Goal: Task Accomplishment & Management: Manage account settings

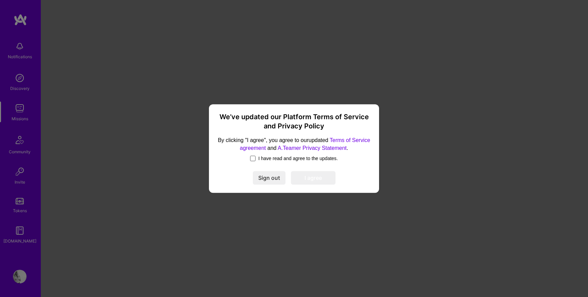
click at [250, 158] on span at bounding box center [252, 158] width 5 height 5
click at [0, 0] on input "I have read and agree to the updates." at bounding box center [0, 0] width 0 height 0
click at [329, 180] on button "I agree" at bounding box center [313, 178] width 45 height 14
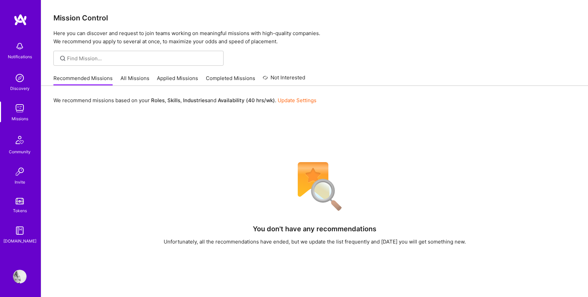
click at [21, 275] on img at bounding box center [20, 276] width 14 height 14
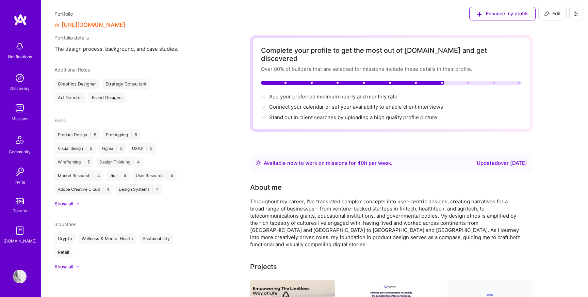
click at [500, 15] on span "Enhance my profile" at bounding box center [502, 13] width 52 height 7
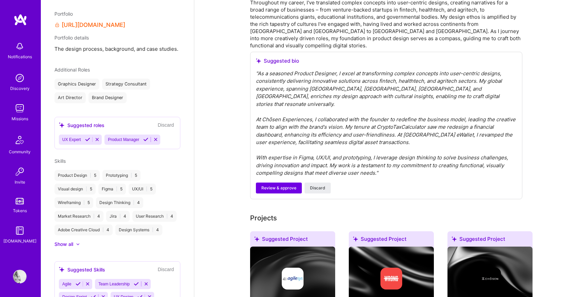
scroll to position [221, 0]
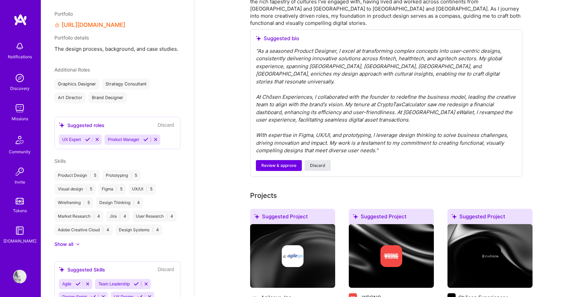
click at [321, 162] on span "Discard" at bounding box center [317, 165] width 15 height 6
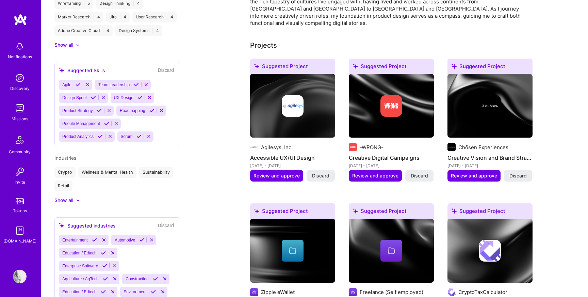
scroll to position [490, 0]
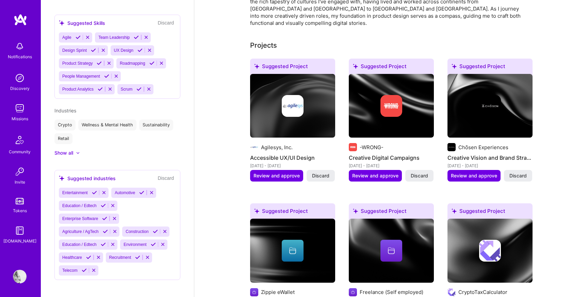
click at [90, 36] on icon at bounding box center [87, 37] width 5 height 5
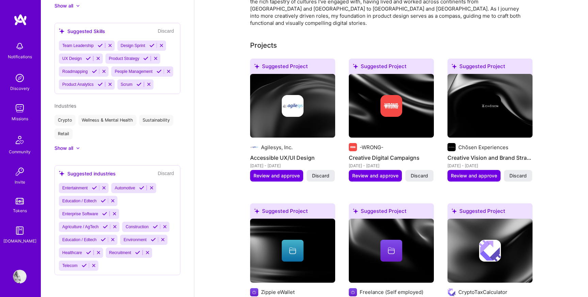
click at [164, 43] on icon at bounding box center [161, 45] width 5 height 5
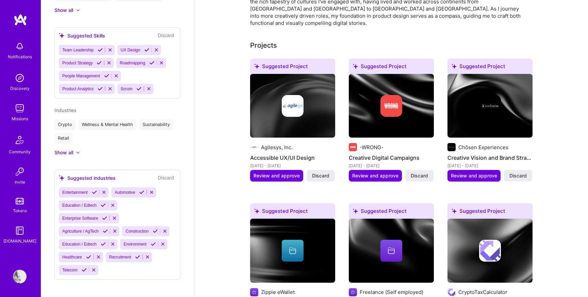
click at [164, 60] on icon at bounding box center [161, 62] width 5 height 5
click at [118, 73] on icon at bounding box center [116, 75] width 5 height 5
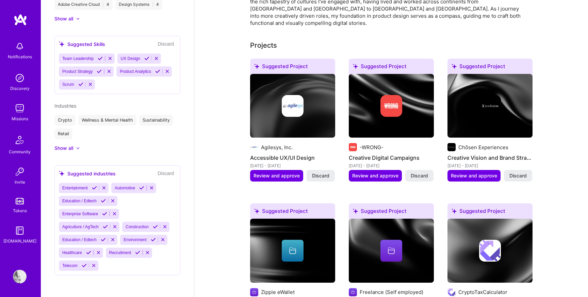
scroll to position [465, 0]
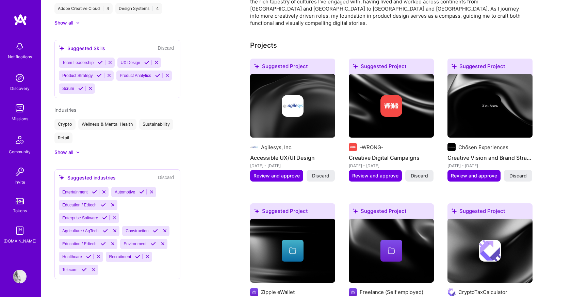
click at [93, 86] on icon at bounding box center [90, 88] width 5 height 5
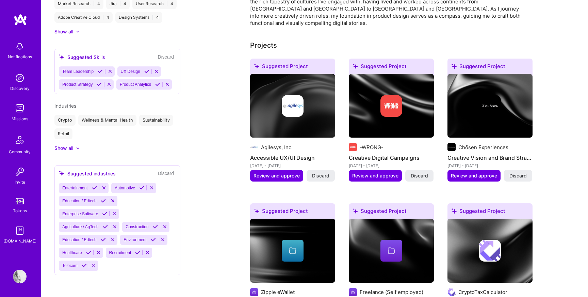
click at [131, 84] on div "Team Leadership UX Design Product Strategy Product Analytics" at bounding box center [117, 77] width 117 height 23
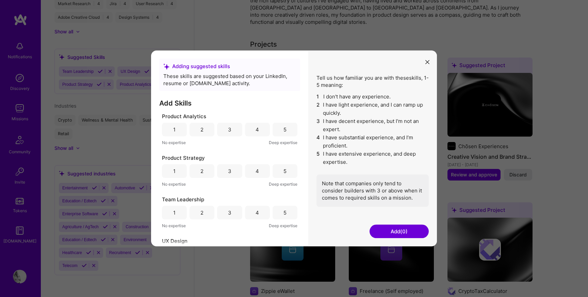
scroll to position [24, 0]
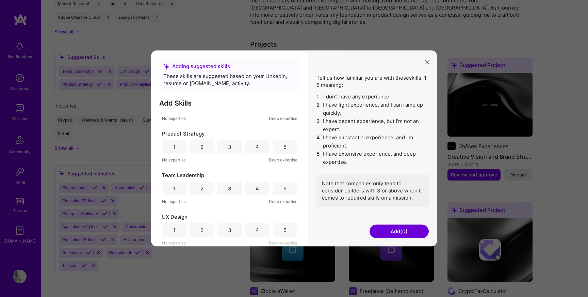
click at [398, 229] on button "Add (0)" at bounding box center [399, 232] width 59 height 14
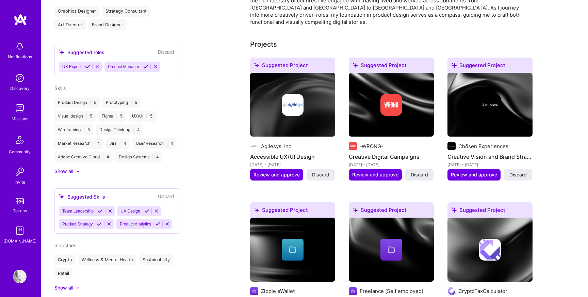
scroll to position [316, 0]
click at [71, 166] on div "Skills Product Design | 5 Prototyping | 5 Visual design | 5 Figma | 5 UX/UI | 5…" at bounding box center [117, 130] width 126 height 90
click at [69, 173] on div "Show all" at bounding box center [63, 171] width 19 height 7
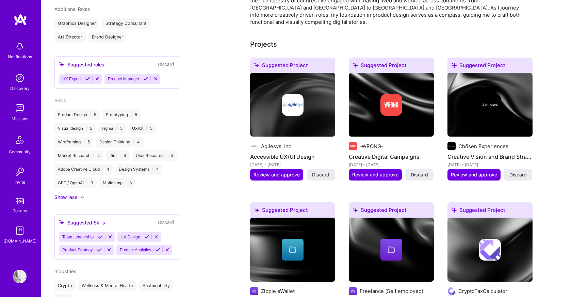
scroll to position [302, 0]
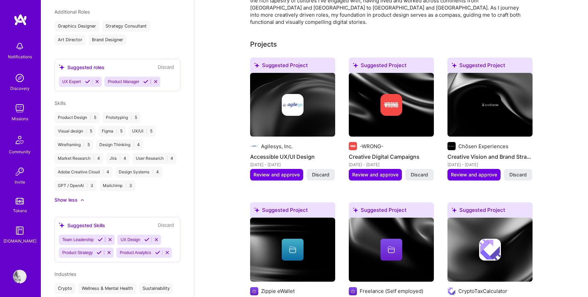
click at [65, 116] on div "Product Design | 5" at bounding box center [76, 117] width 45 height 11
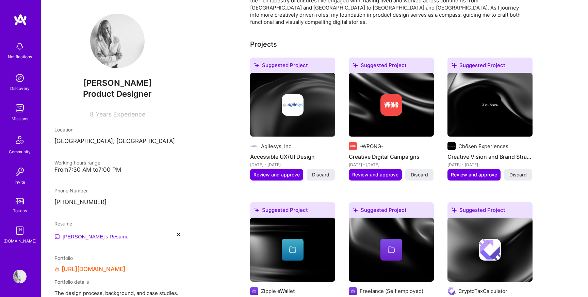
scroll to position [479, 0]
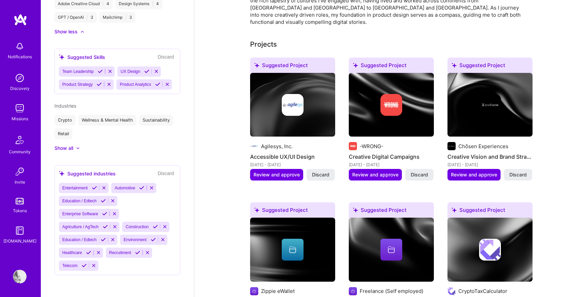
click at [169, 175] on button "Discard" at bounding box center [166, 173] width 20 height 8
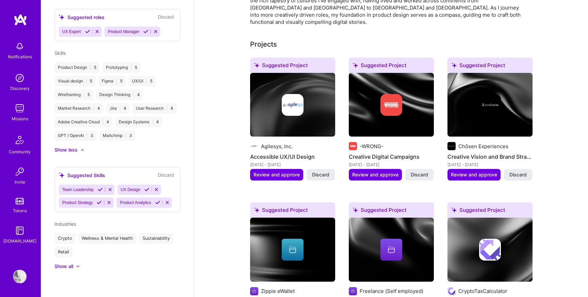
scroll to position [363, 0]
click at [168, 171] on button "Discard" at bounding box center [166, 175] width 20 height 8
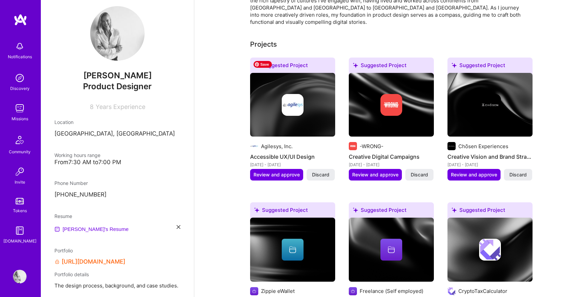
scroll to position [0, 0]
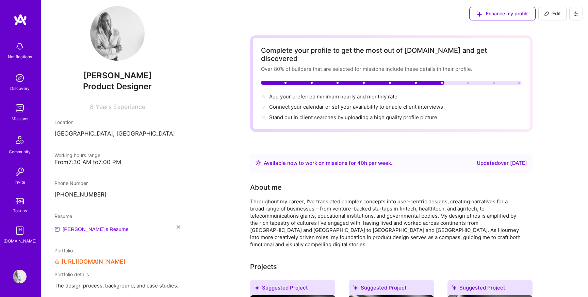
click at [556, 13] on span "Edit" at bounding box center [552, 13] width 17 height 7
select select "LV"
select select "Right Now"
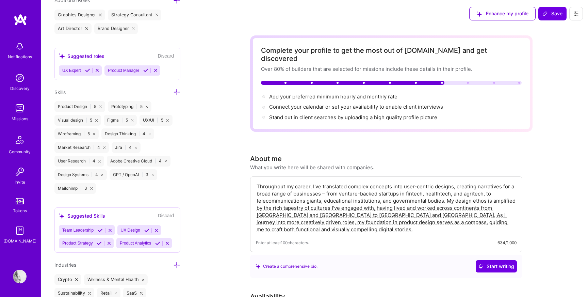
scroll to position [589, 0]
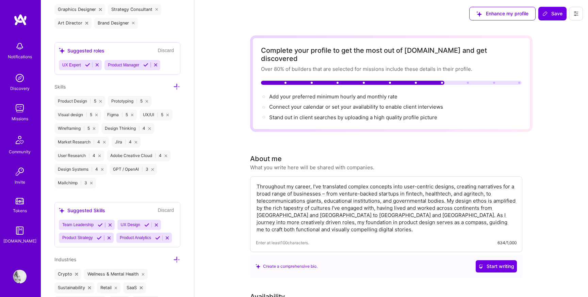
click at [148, 100] on icon at bounding box center [147, 101] width 2 height 2
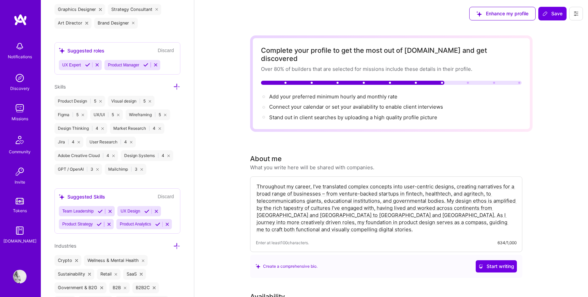
click at [114, 155] on icon at bounding box center [113, 155] width 2 height 2
click at [130, 141] on icon at bounding box center [131, 142] width 2 height 2
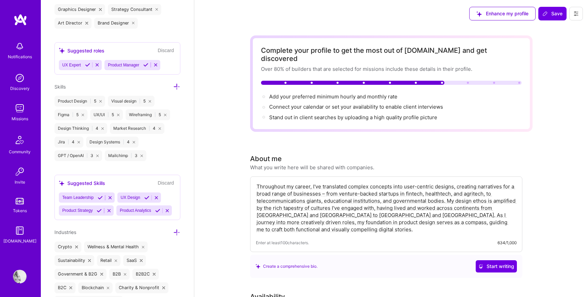
click at [77, 140] on div "Jira | 4" at bounding box center [68, 141] width 29 height 11
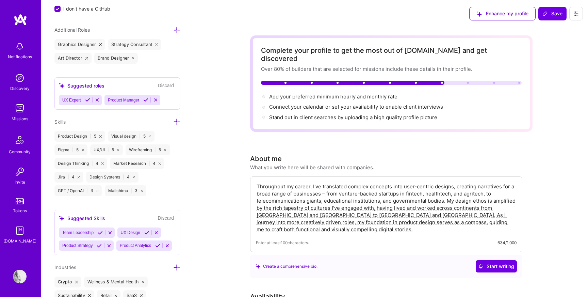
scroll to position [552, 0]
click at [150, 136] on icon at bounding box center [150, 137] width 2 height 2
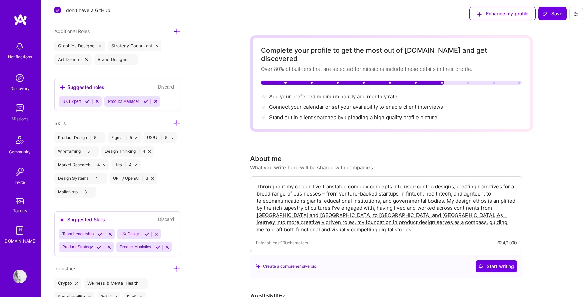
click at [137, 136] on icon at bounding box center [136, 137] width 2 height 2
click at [95, 150] on icon at bounding box center [94, 151] width 2 height 2
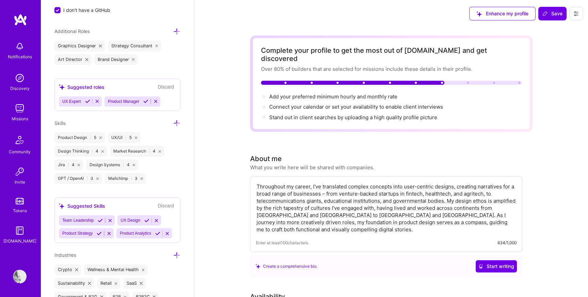
click at [102, 151] on icon at bounding box center [102, 151] width 2 height 2
click at [103, 151] on icon at bounding box center [104, 151] width 2 height 2
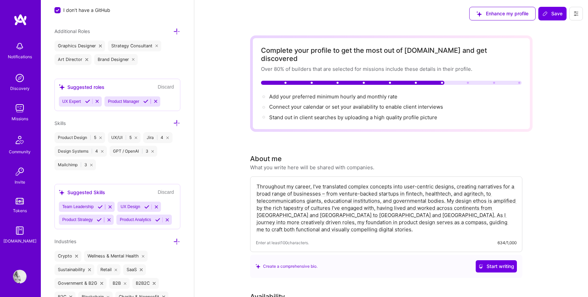
click at [103, 151] on icon at bounding box center [102, 151] width 2 height 2
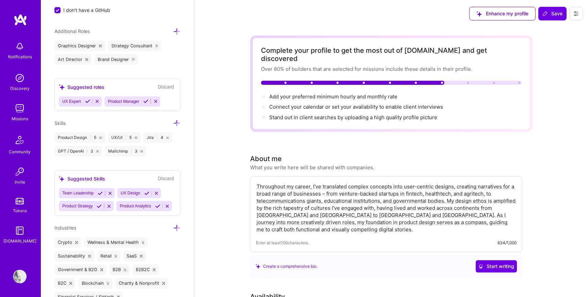
click at [98, 150] on icon at bounding box center [97, 151] width 2 height 2
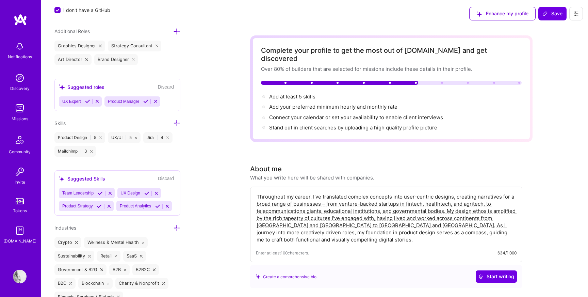
click at [92, 150] on icon at bounding box center [91, 151] width 2 height 2
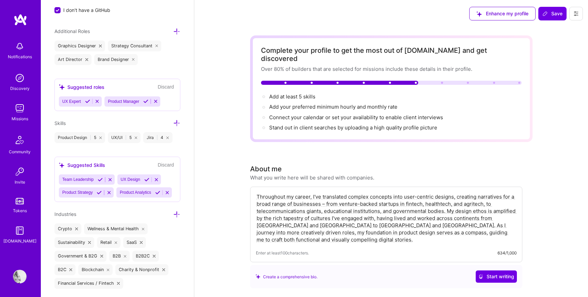
click at [167, 136] on icon at bounding box center [167, 137] width 2 height 2
click at [177, 122] on icon at bounding box center [176, 122] width 7 height 7
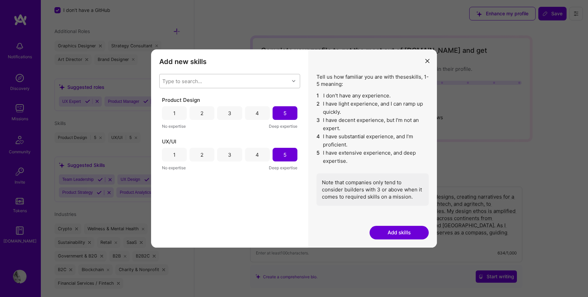
click at [183, 83] on div "Type to search..." at bounding box center [182, 81] width 40 height 7
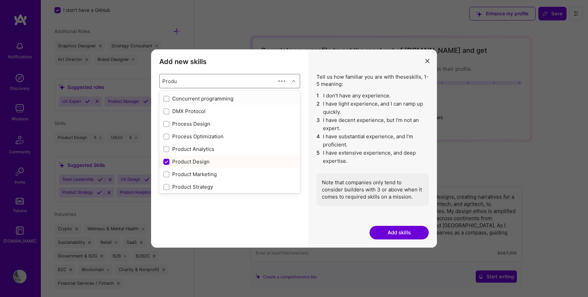
type input "Produc"
checkbox input "true"
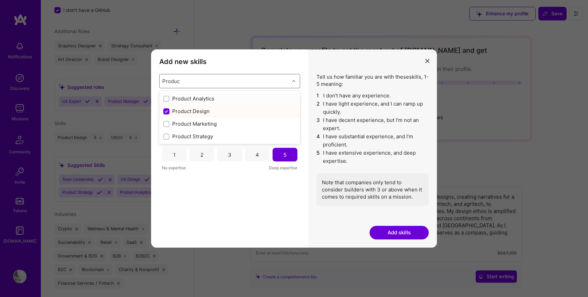
type input "Product"
click at [166, 97] on input "modal" at bounding box center [167, 99] width 5 height 5
checkbox input "false"
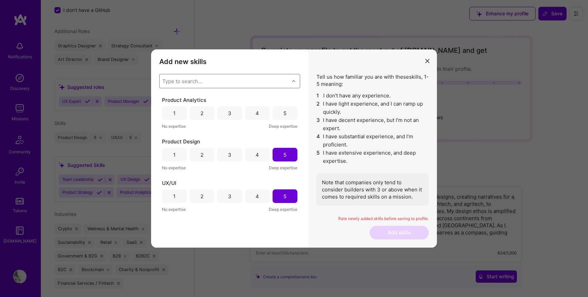
paste input "Roadmapping"
type input "Roadmapping"
click at [202, 99] on div "Roadmapping" at bounding box center [229, 98] width 133 height 7
paste input "Product Strategy"
type input "Product Strategy"
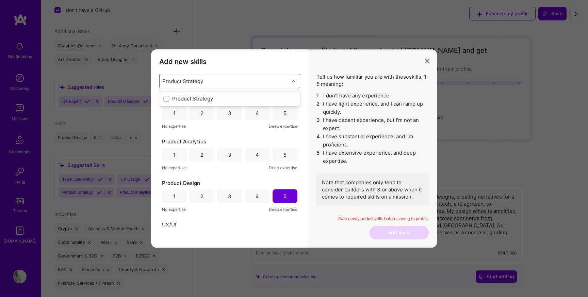
click at [207, 100] on div "Product Strategy" at bounding box center [229, 98] width 133 height 7
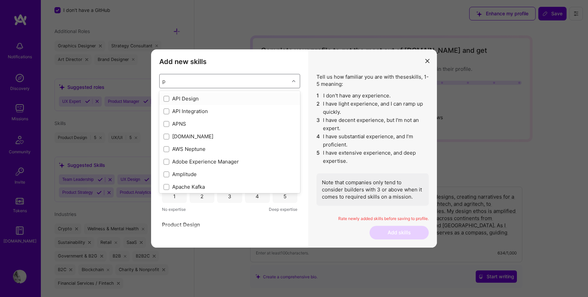
type input "pr"
checkbox input "true"
type input "prod"
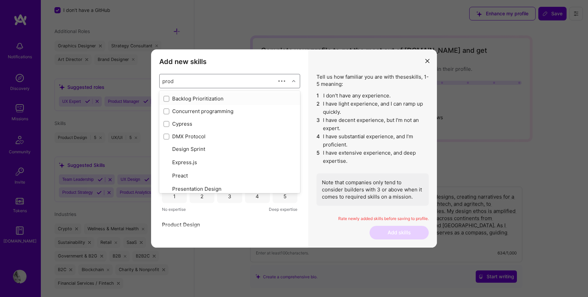
checkbox input "true"
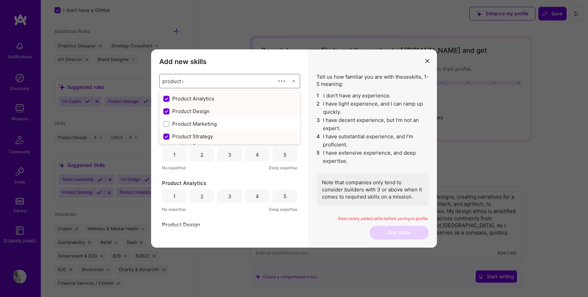
type input "product ma"
checkbox input "false"
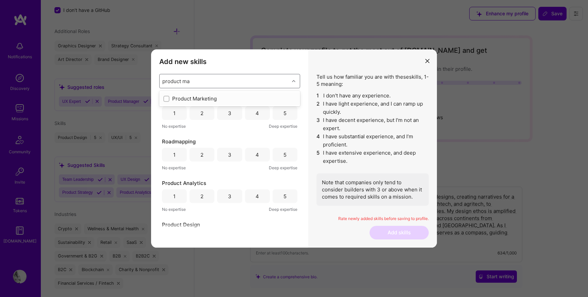
click at [185, 101] on div "Product Marketing" at bounding box center [229, 98] width 133 height 7
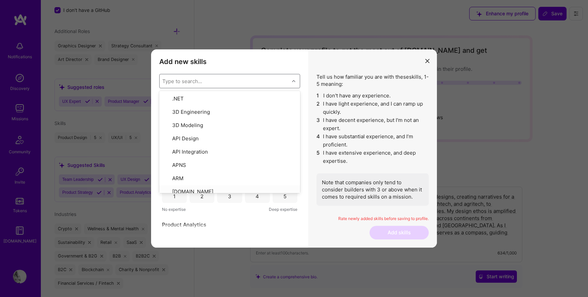
click at [218, 238] on div "Add new skills Tell us how familiar you are with given skills, using between 1 …" at bounding box center [229, 148] width 157 height 198
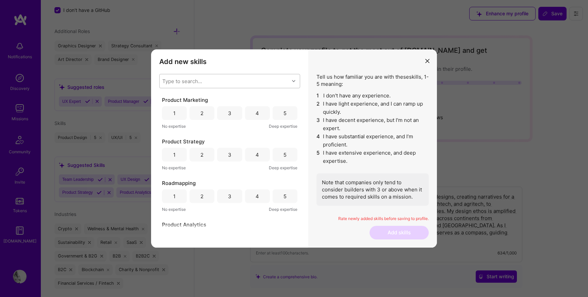
click at [256, 111] on div "4" at bounding box center [257, 113] width 3 height 7
click at [283, 157] on div "5" at bounding box center [284, 154] width 3 height 7
click at [282, 200] on div "5" at bounding box center [285, 196] width 25 height 14
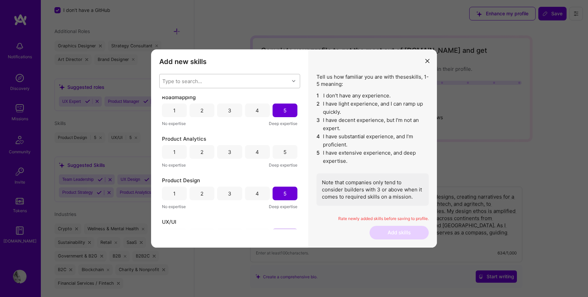
scroll to position [107, 0]
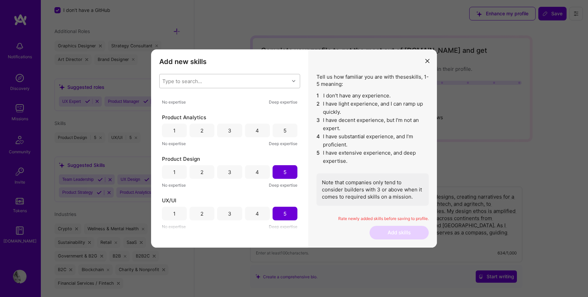
click at [284, 130] on div "5" at bounding box center [285, 131] width 25 height 14
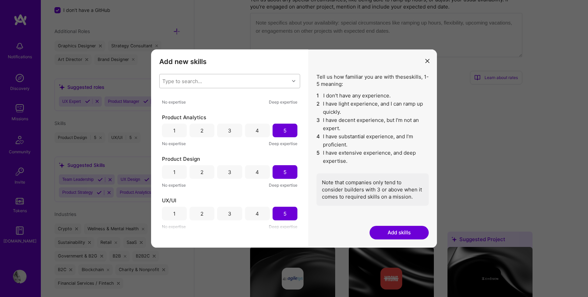
scroll to position [366, 0]
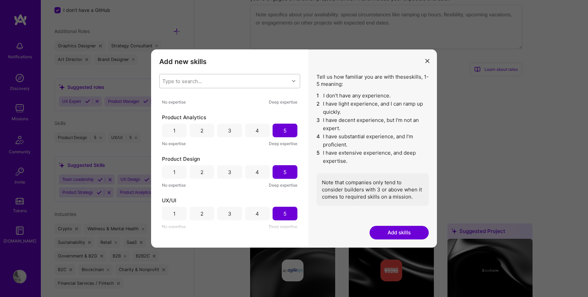
click at [389, 234] on button "Add skills" at bounding box center [399, 233] width 59 height 14
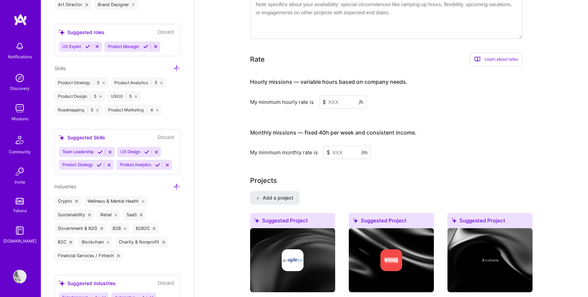
scroll to position [610, 0]
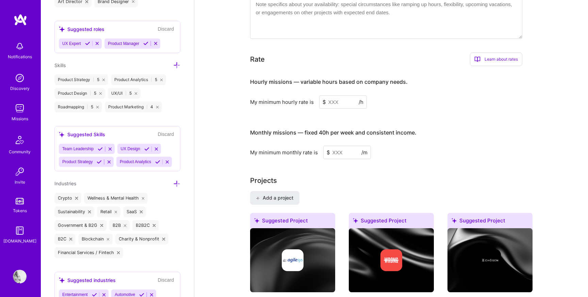
click at [167, 131] on button "Discard" at bounding box center [166, 134] width 20 height 8
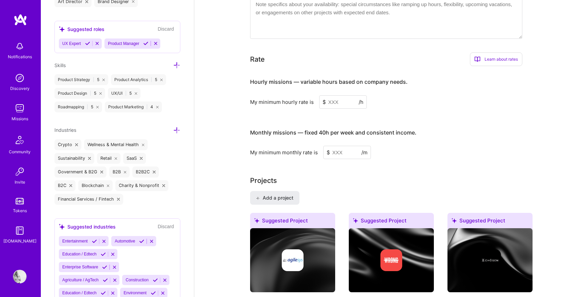
click at [168, 27] on button "Discard" at bounding box center [166, 29] width 20 height 8
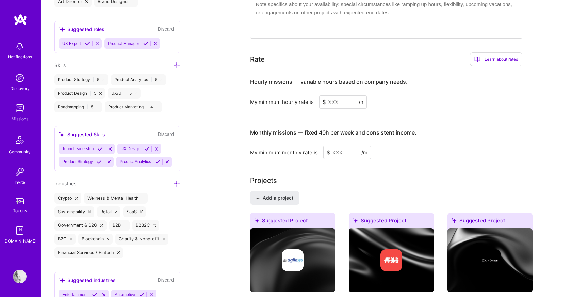
click at [164, 133] on button "Discard" at bounding box center [166, 134] width 20 height 8
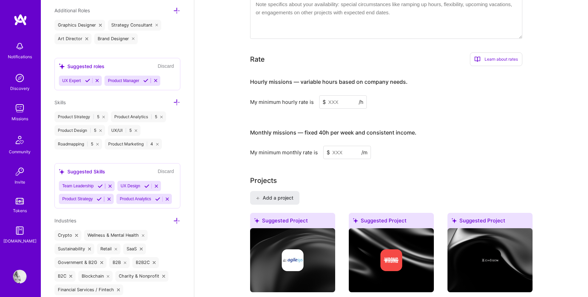
scroll to position [571, 0]
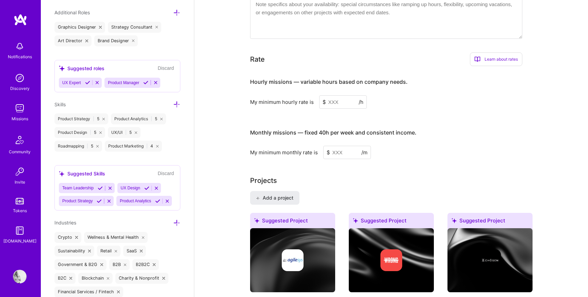
click at [167, 67] on button "Discard" at bounding box center [166, 68] width 20 height 8
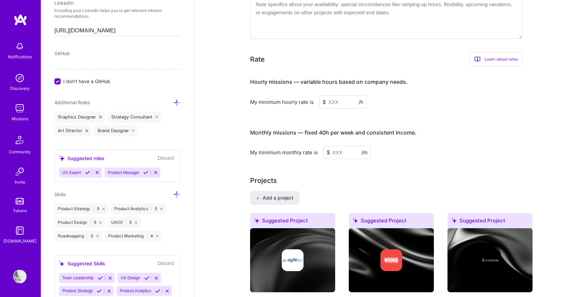
scroll to position [479, 0]
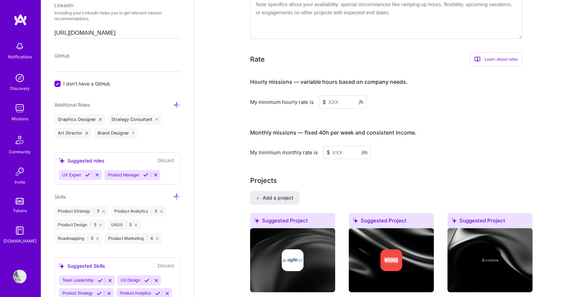
click at [168, 159] on button "Discard" at bounding box center [166, 161] width 20 height 8
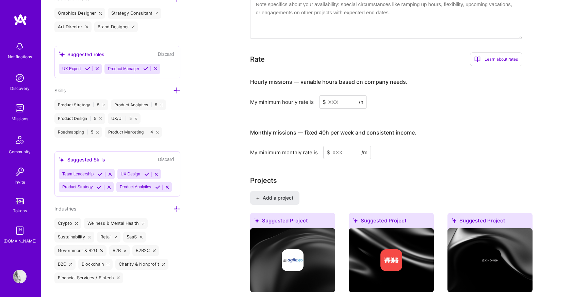
scroll to position [588, 0]
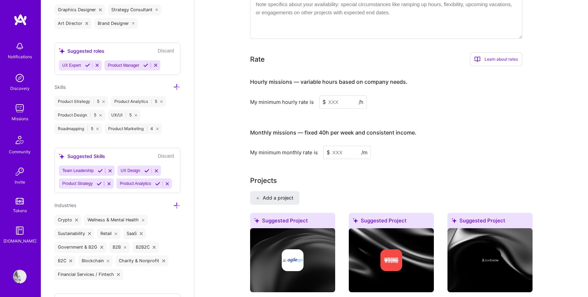
click at [176, 84] on icon at bounding box center [176, 86] width 7 height 7
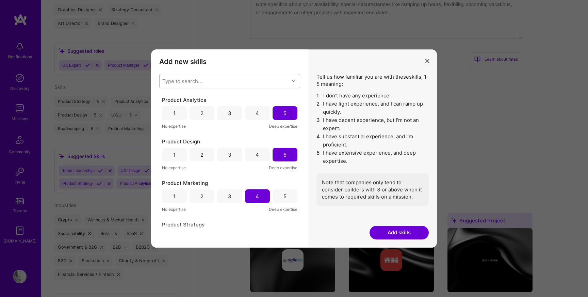
click at [201, 79] on div "Type to search..." at bounding box center [182, 81] width 40 height 7
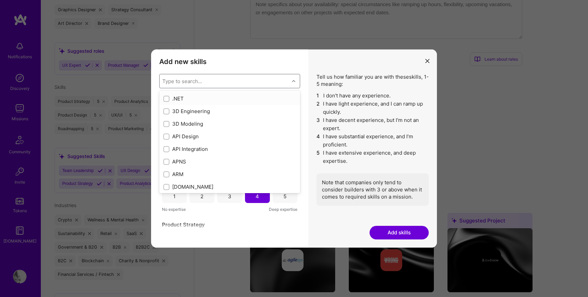
paste input "AI/ML Product Design"
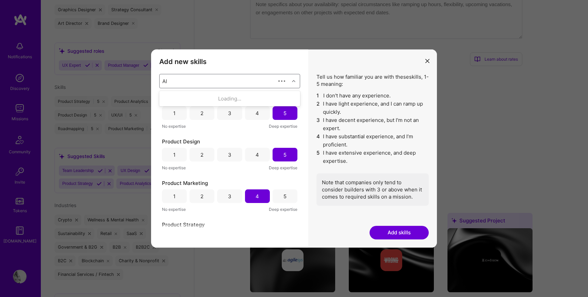
type input "A"
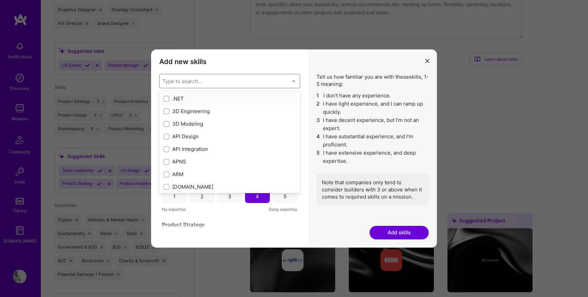
paste input "AI/ML Product Design"
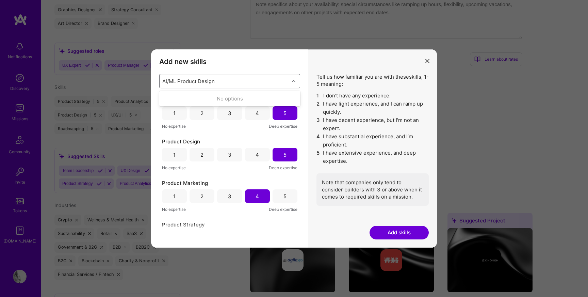
type input "AI/ML Product Design"
paste input "B2B/SaaS Design"
type input "B2B/SaaS Design"
paste input "User Research"
type input "User Research"
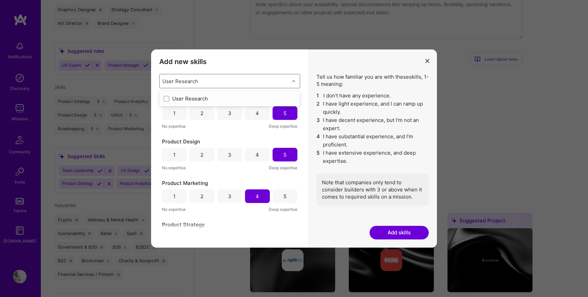
click at [219, 98] on div "User Research" at bounding box center [229, 98] width 133 height 7
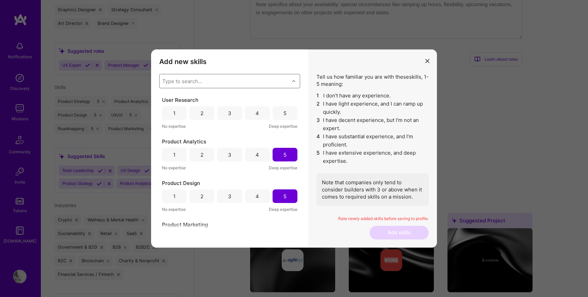
paste input "0-1 Product Design"
type input "0-1 Product Design"
paste input "Design Systems"
type input "Design Systems"
click at [179, 98] on div "Design Systems" at bounding box center [229, 98] width 133 height 7
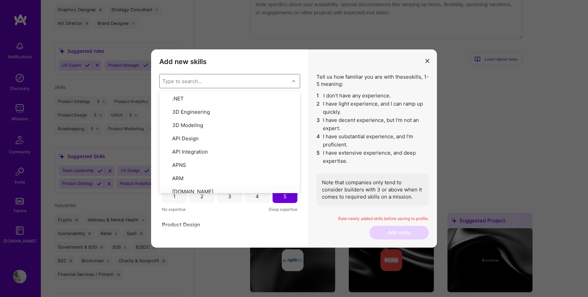
click at [223, 233] on div "Add new skills Tell us how familiar you are with given skills, using between 1 …" at bounding box center [229, 148] width 157 height 198
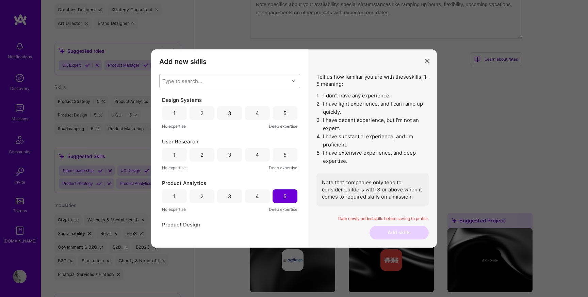
click at [283, 115] on div "5" at bounding box center [284, 113] width 3 height 7
click at [277, 152] on div "5" at bounding box center [285, 155] width 25 height 14
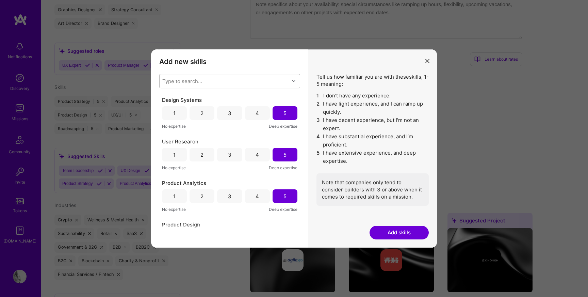
click at [404, 231] on button "Add skills" at bounding box center [399, 233] width 59 height 14
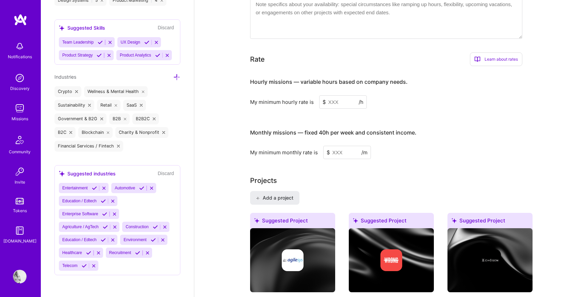
scroll to position [739, 0]
click at [108, 134] on icon at bounding box center [108, 132] width 3 height 3
click at [126, 134] on icon at bounding box center [126, 132] width 3 height 3
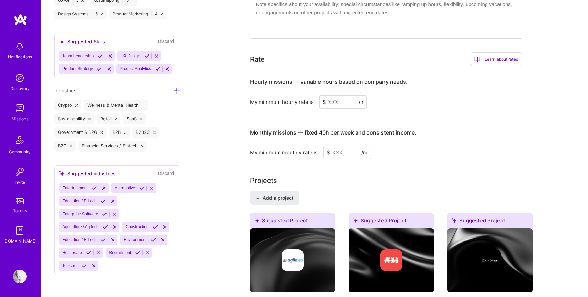
click at [76, 107] on icon at bounding box center [76, 105] width 3 height 3
click at [176, 94] on icon at bounding box center [176, 90] width 7 height 7
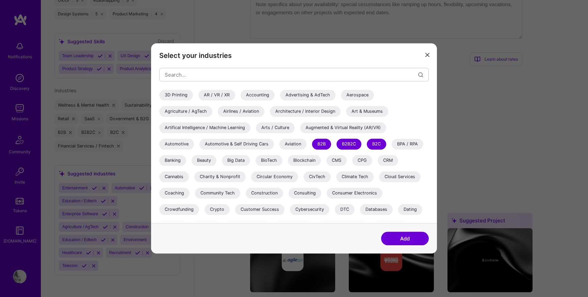
click at [278, 127] on div "Arts / Culture" at bounding box center [275, 127] width 39 height 11
click at [292, 112] on div "Architecture / Interior Design" at bounding box center [305, 111] width 71 height 11
click at [238, 127] on div "Artifical Intelligence / Machine Learning" at bounding box center [204, 127] width 91 height 11
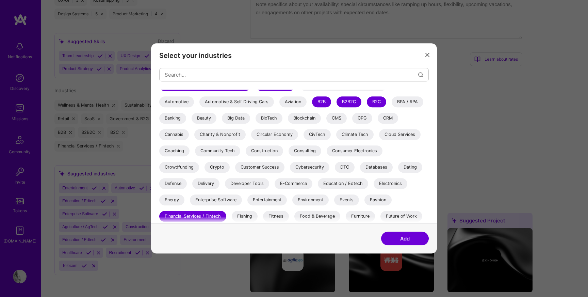
scroll to position [43, 0]
click at [314, 149] on div "Consulting" at bounding box center [305, 150] width 33 height 11
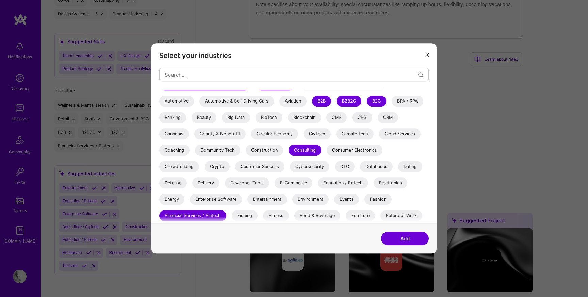
click at [226, 147] on div "Community Tech" at bounding box center [217, 150] width 45 height 11
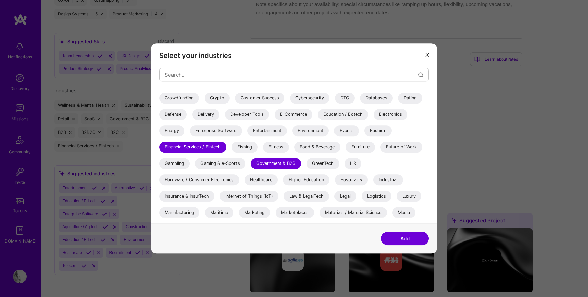
scroll to position [118, 0]
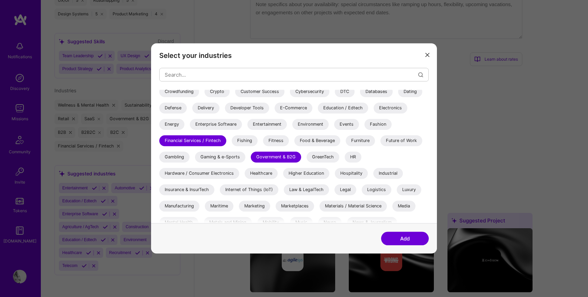
click at [342, 110] on div "Education / Edtech" at bounding box center [343, 107] width 50 height 11
click at [303, 106] on div "E-Commerce" at bounding box center [294, 107] width 38 height 11
click at [264, 128] on div "Entertainment" at bounding box center [266, 124] width 39 height 11
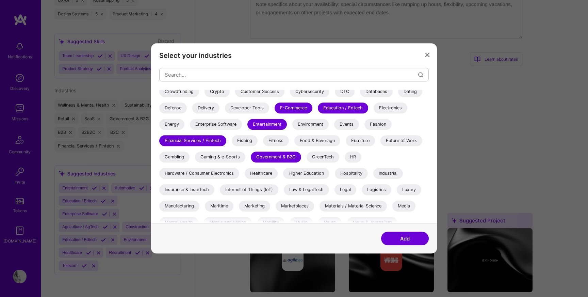
click at [278, 157] on div "Government & B2G" at bounding box center [276, 156] width 50 height 11
click at [323, 139] on div "Food & Beverage" at bounding box center [317, 140] width 46 height 11
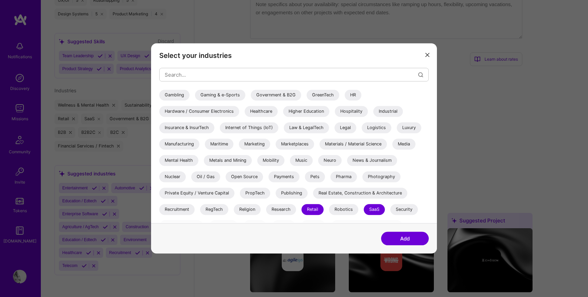
scroll to position [180, 0]
click at [258, 145] on div "Marketing" at bounding box center [254, 143] width 31 height 11
click at [300, 146] on div "Marketplaces" at bounding box center [295, 143] width 38 height 11
click at [411, 142] on div "Media" at bounding box center [403, 143] width 23 height 11
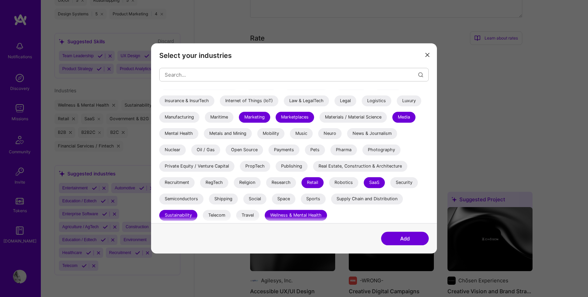
scroll to position [388, 0]
click at [251, 213] on div "Travel" at bounding box center [247, 215] width 23 height 11
click at [406, 237] on button "Add" at bounding box center [405, 239] width 48 height 14
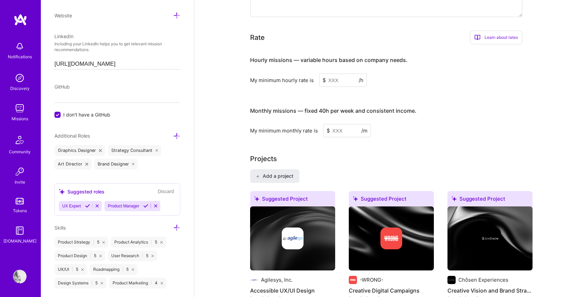
scroll to position [447, 0]
click at [99, 150] on icon at bounding box center [100, 150] width 3 height 3
click at [177, 137] on icon at bounding box center [176, 136] width 7 height 7
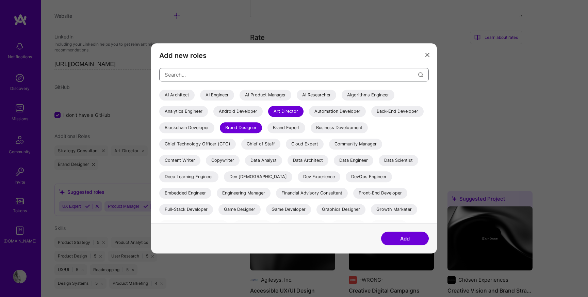
click at [196, 75] on input "modal" at bounding box center [292, 74] width 254 height 17
paste input "Design Systems Lead"
type input "Design Systems Lead"
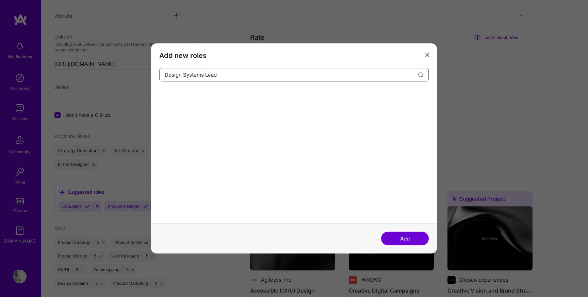
click at [196, 75] on input "Design Systems Lead" at bounding box center [292, 74] width 254 height 17
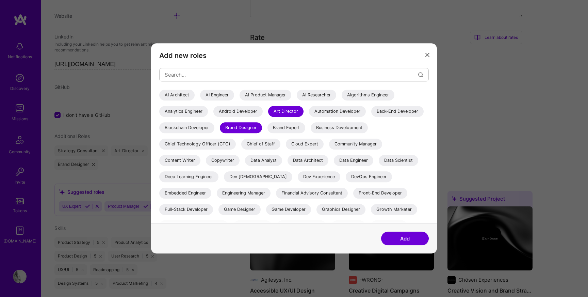
click at [230, 110] on div "Android Developer" at bounding box center [237, 111] width 49 height 11
click at [234, 109] on div "Android Developer" at bounding box center [237, 111] width 49 height 11
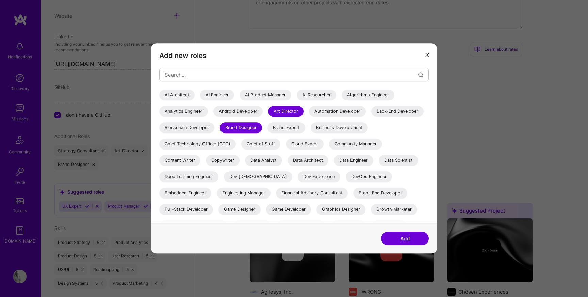
scroll to position [376, 0]
click at [305, 127] on div "Brand Expert" at bounding box center [286, 127] width 38 height 11
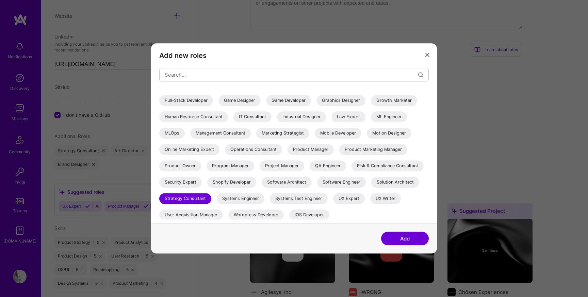
scroll to position [125, 0]
click at [256, 136] on div "Marketing Strategist" at bounding box center [282, 133] width 53 height 11
click at [201, 160] on div "Product Owner" at bounding box center [180, 165] width 42 height 11
click at [349, 199] on div "UX Expert" at bounding box center [349, 198] width 32 height 11
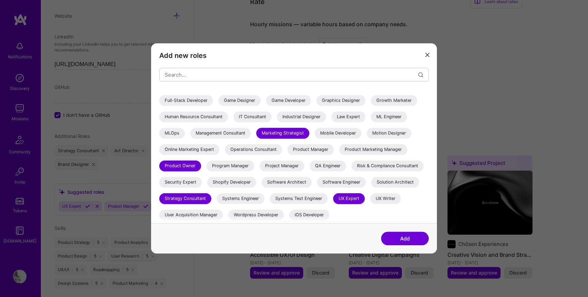
scroll to position [437, 0]
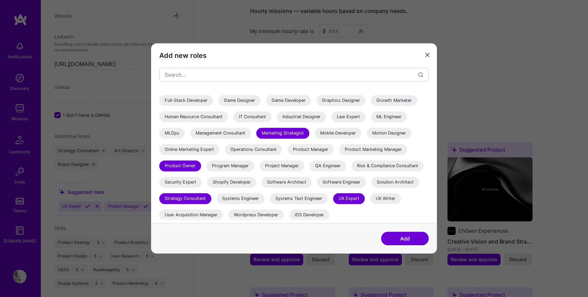
click at [402, 239] on button "Add" at bounding box center [405, 239] width 48 height 14
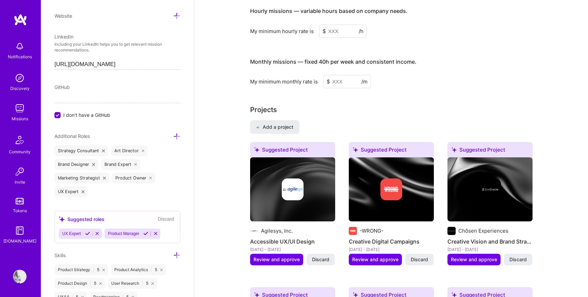
click at [178, 135] on icon at bounding box center [176, 136] width 7 height 7
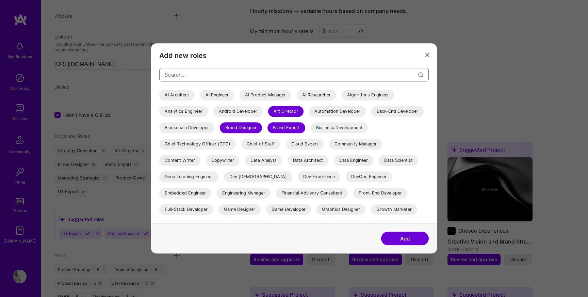
click at [174, 78] on input "modal" at bounding box center [292, 74] width 254 height 17
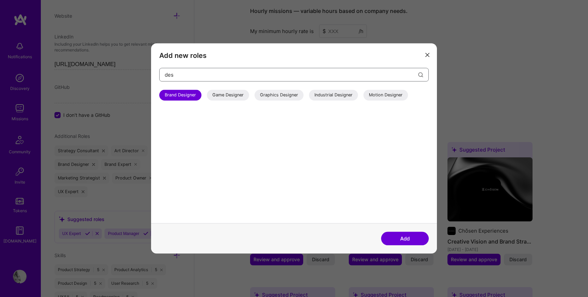
type input "des"
click at [428, 55] on icon "modal" at bounding box center [427, 55] width 4 height 4
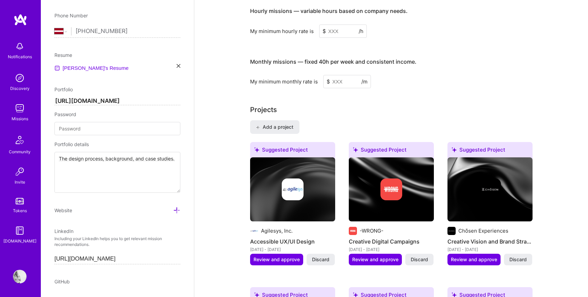
scroll to position [252, 0]
click at [116, 100] on input "[URL][DOMAIN_NAME]" at bounding box center [117, 102] width 126 height 8
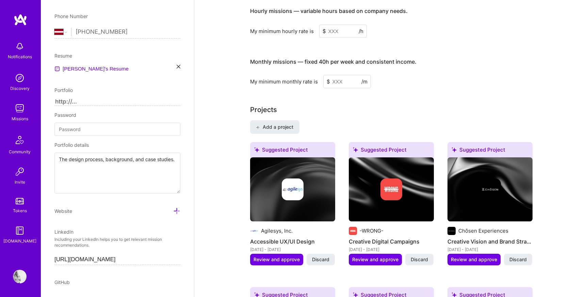
type input "https://"
click at [175, 87] on div "Portfolio" at bounding box center [117, 89] width 126 height 7
click at [129, 161] on textarea "The design process, background, and case studies." at bounding box center [117, 172] width 126 height 41
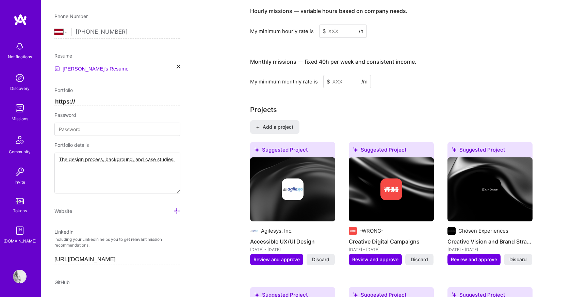
click at [129, 161] on textarea "The design process, background, and case studies." at bounding box center [117, 172] width 126 height 41
click at [190, 135] on div "Edit photo [PERSON_NAME] Product Designer 8 Years Experience Location This is t…" at bounding box center [117, 148] width 153 height 297
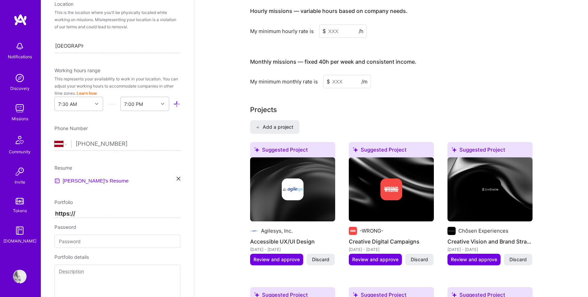
scroll to position [140, 0]
click at [164, 103] on icon at bounding box center [162, 103] width 3 height 3
click at [140, 132] on div "8:00 PM" at bounding box center [144, 131] width 49 height 13
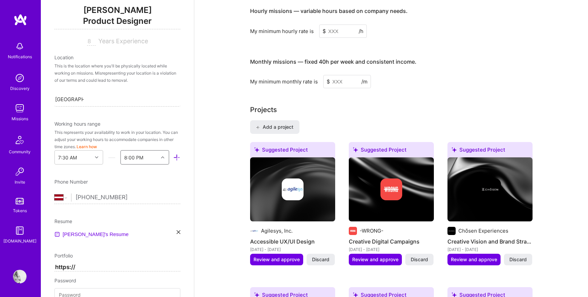
scroll to position [76, 0]
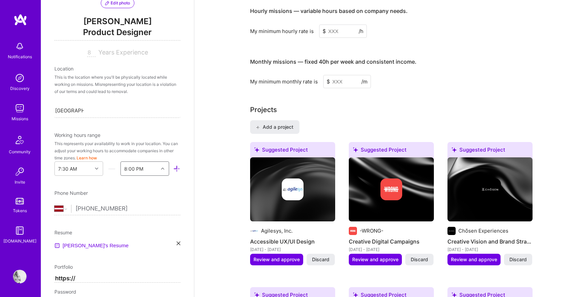
click at [90, 52] on input "8" at bounding box center [91, 53] width 9 height 8
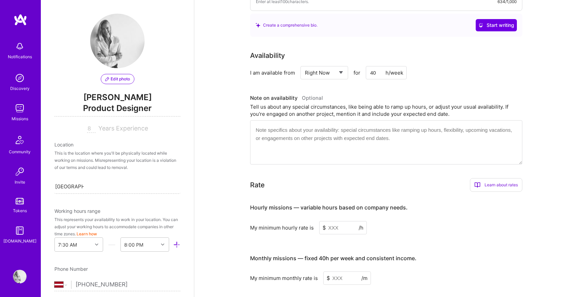
scroll to position [241, 0]
click at [376, 66] on input "40" at bounding box center [386, 72] width 41 height 13
type input "4"
click at [356, 103] on div "Tell us about any special circumstances, like being able to ramp up hours, or a…" at bounding box center [386, 110] width 272 height 14
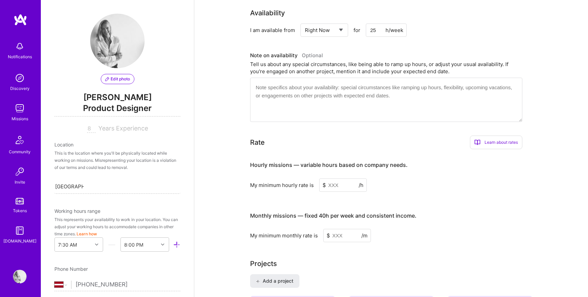
scroll to position [284, 0]
click at [377, 23] on input "25" at bounding box center [386, 29] width 41 height 13
type input "2"
type input "40"
click at [346, 84] on textarea at bounding box center [386, 99] width 272 height 44
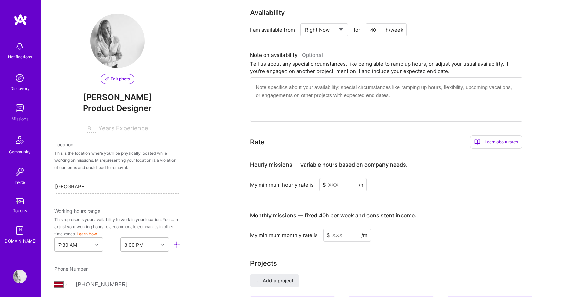
paste textarea "While I can accommodate up to 40 hours for the right project, I prefer 25-30 ho…"
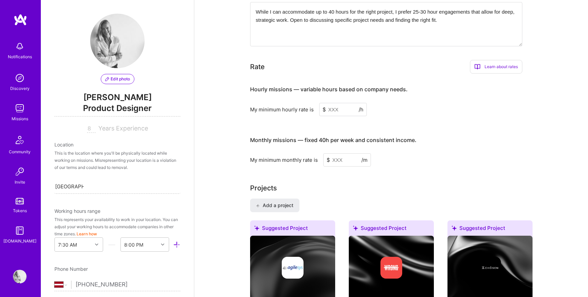
scroll to position [365, 0]
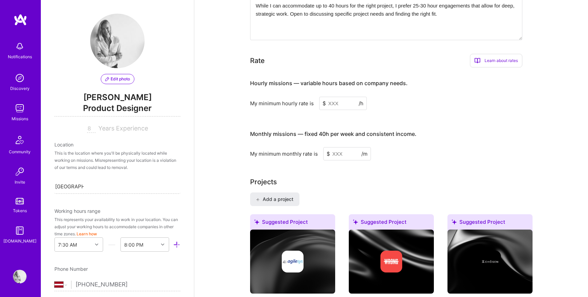
type textarea "While I can accommodate up to 40 hours for the right project, I prefer 25-30 ho…"
click at [336, 97] on input at bounding box center [343, 103] width 48 height 13
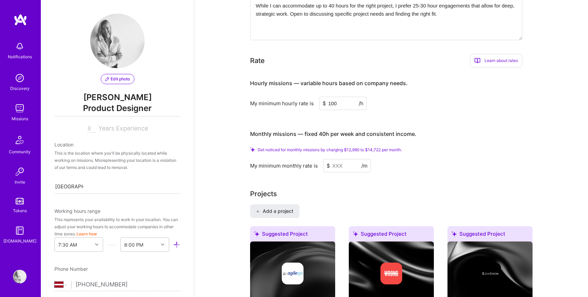
type input "100"
click at [336, 159] on input at bounding box center [347, 165] width 48 height 13
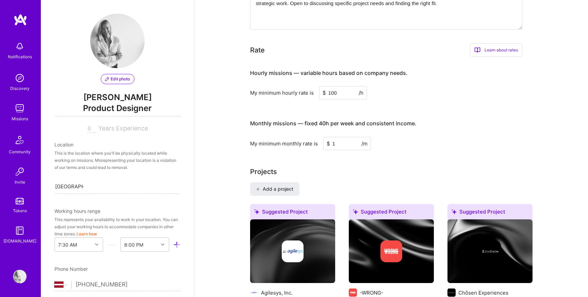
type input "14"
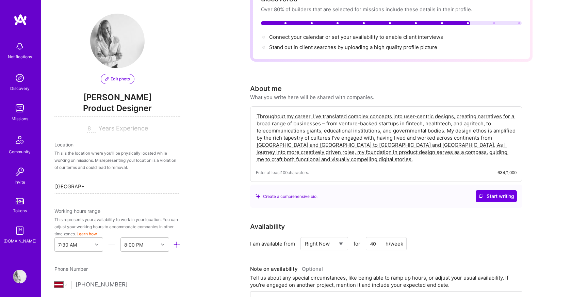
scroll to position [51, 0]
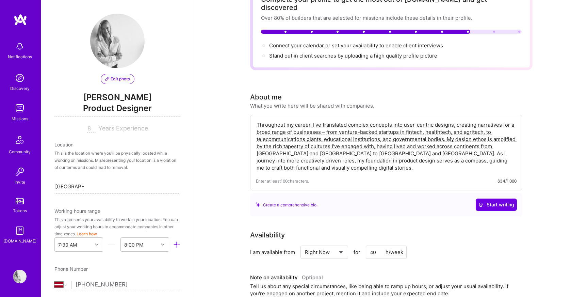
type input "12000"
click at [299, 132] on textarea "Throughout my career, I've translated complex concepts into user-centric design…" at bounding box center [386, 145] width 261 height 51
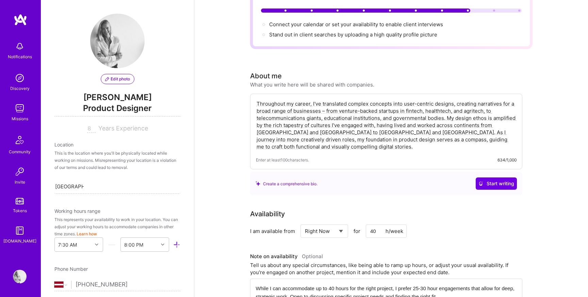
scroll to position [55, 0]
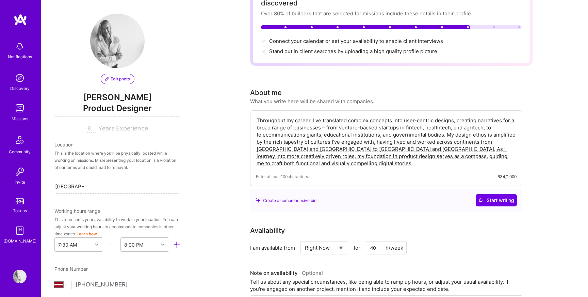
click at [299, 132] on textarea "Throughout my career, I've translated complex concepts into user-centric design…" at bounding box center [386, 141] width 261 height 51
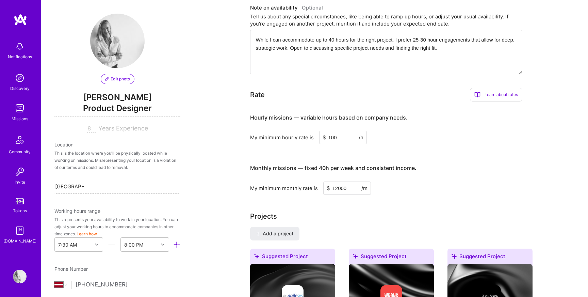
scroll to position [333, 0]
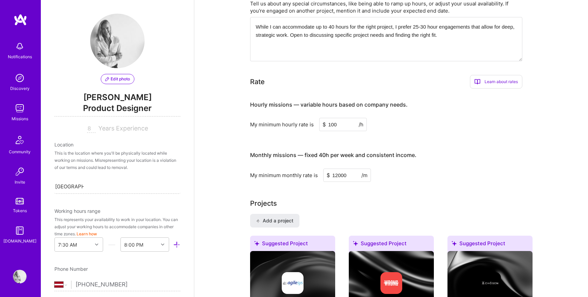
click at [332, 118] on input "100" at bounding box center [343, 124] width 48 height 13
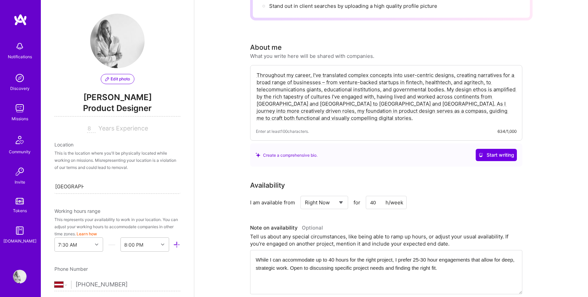
scroll to position [84, 0]
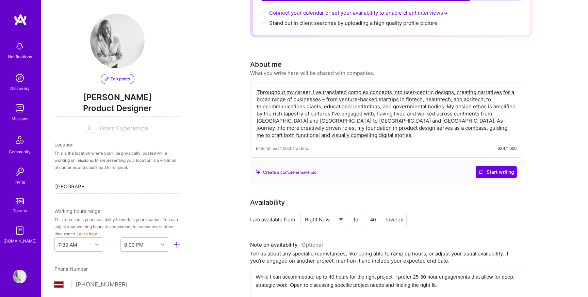
type input "120"
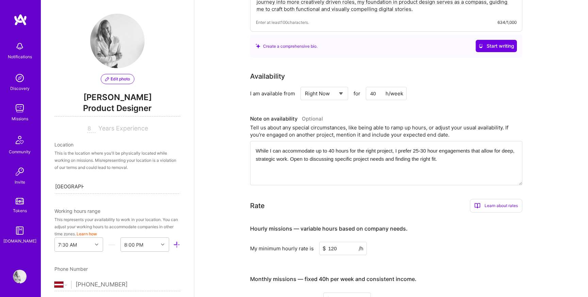
scroll to position [210, 0]
drag, startPoint x: 376, startPoint y: 85, endPoint x: 371, endPoint y: 85, distance: 5.1
click at [371, 86] on input "40" at bounding box center [386, 92] width 41 height 13
type input "30"
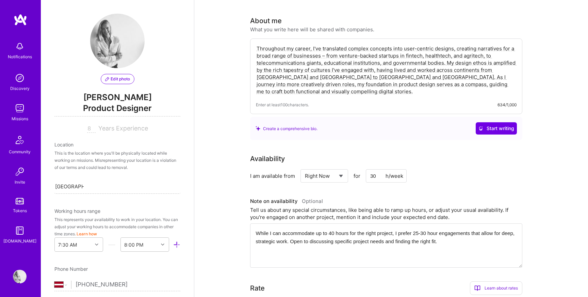
scroll to position [118, 0]
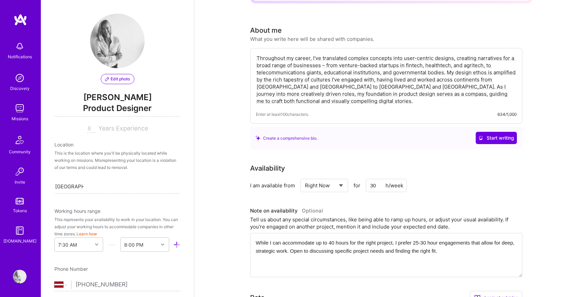
click at [303, 72] on textarea "Throughout my career, I've translated complex concepts into user-centric design…" at bounding box center [386, 79] width 261 height 51
paste textarea "I began my design career in [GEOGRAPHIC_DATA] before pursuing design education …"
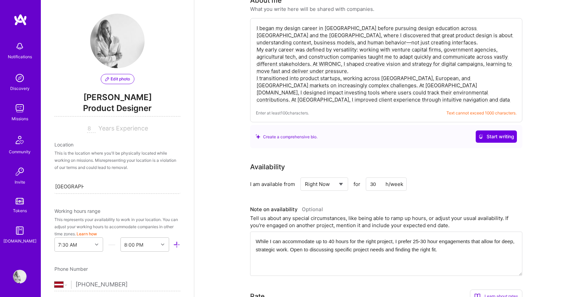
scroll to position [139, 0]
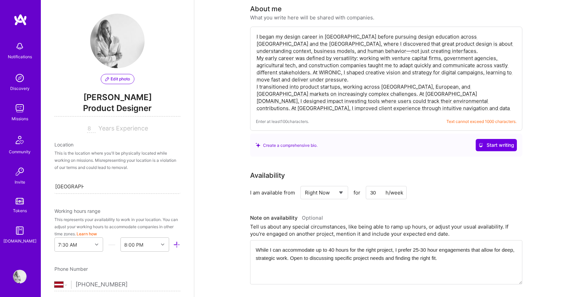
click at [347, 62] on textarea "I began my design career in [GEOGRAPHIC_DATA] before pursuing design education …" at bounding box center [386, 72] width 261 height 80
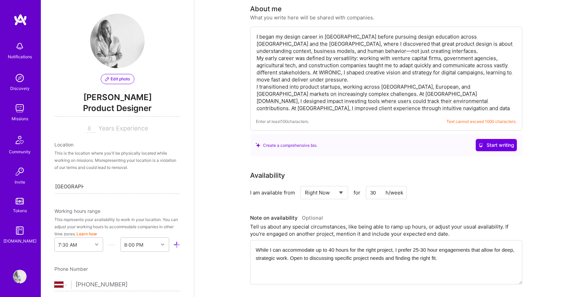
drag, startPoint x: 488, startPoint y: 102, endPoint x: 248, endPoint y: 23, distance: 251.8
paste textarea "Product designer with 10+ years specializing in 0→1 digital products across fin…"
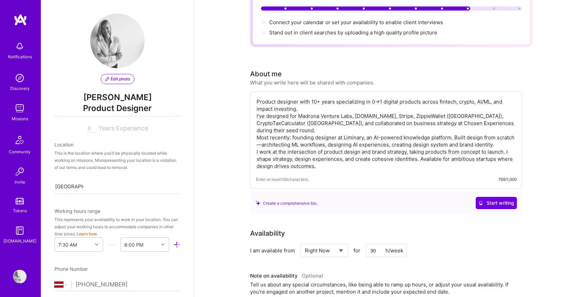
scroll to position [64, 0]
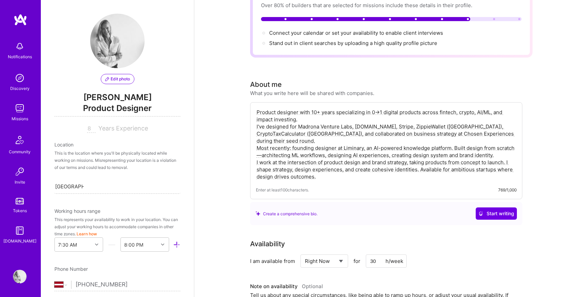
type textarea "Product designer with 10+ years specializing in 0→1 digital products across fin…"
click at [91, 129] on input "8" at bounding box center [91, 129] width 9 height 8
type input "10"
click at [381, 141] on textarea "Product designer with 10+ years specializing in 0→1 digital products across fin…" at bounding box center [386, 144] width 261 height 73
click at [261, 148] on textarea "Product designer with 10+ years specializing in 0→1 digital products across fin…" at bounding box center [386, 144] width 261 height 73
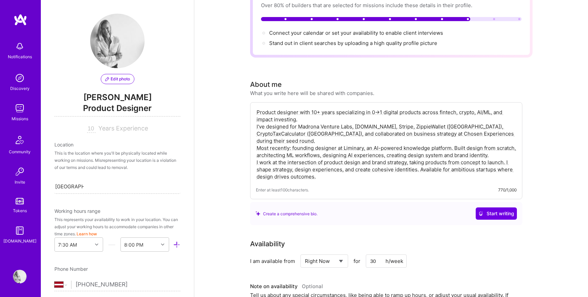
click at [513, 147] on textarea "Product designer with 10+ years specializing in 0→1 digital products across fin…" at bounding box center [386, 144] width 261 height 73
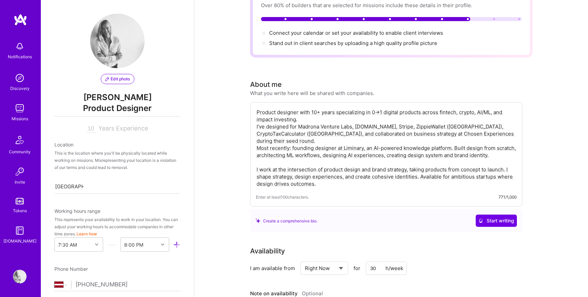
click at [294, 132] on textarea "Product designer with 10+ years specializing in 0→1 digital products across fin…" at bounding box center [386, 148] width 261 height 80
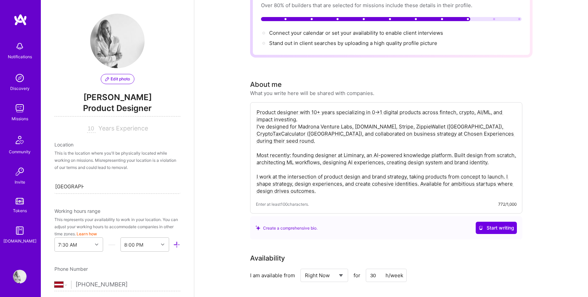
click at [305, 111] on textarea "Product designer with 10+ years specializing in 0→1 digital products across fin…" at bounding box center [386, 151] width 261 height 87
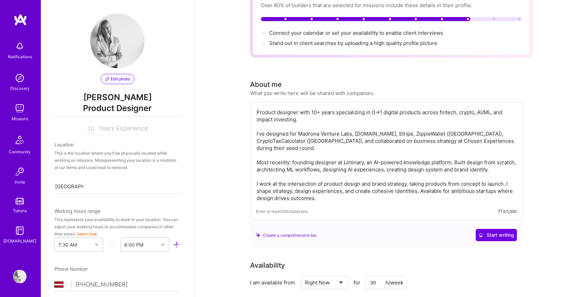
drag, startPoint x: 439, startPoint y: 104, endPoint x: 441, endPoint y: 109, distance: 4.9
click at [441, 109] on textarea "Product designer with 10+ years specializing in 0→1 digital products across fin…" at bounding box center [386, 155] width 261 height 94
drag, startPoint x: 337, startPoint y: 105, endPoint x: 343, endPoint y: 109, distance: 7.3
click at [343, 109] on textarea "Product designer with 10+ years specializing in 0→1 digital products across fin…" at bounding box center [386, 155] width 261 height 94
click at [283, 183] on textarea "Product designer with 10+ years specializing in 0→1 digital products across fin…" at bounding box center [386, 155] width 261 height 94
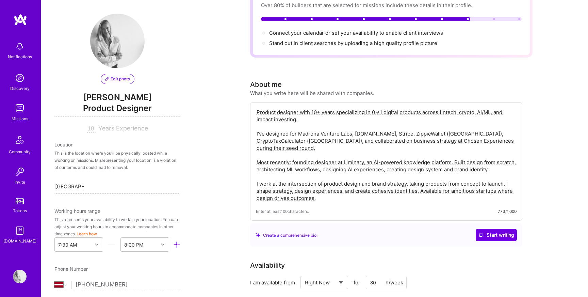
click at [283, 183] on textarea "Product designer with 10+ years specializing in 0→1 digital products across fin…" at bounding box center [386, 155] width 261 height 94
paste textarea "'m drawn to creative, ambitious work—products that need strategic thinking and …"
click at [351, 176] on textarea "Product designer with 10+ years specializing in 0→1 digital products across fin…" at bounding box center [386, 155] width 261 height 94
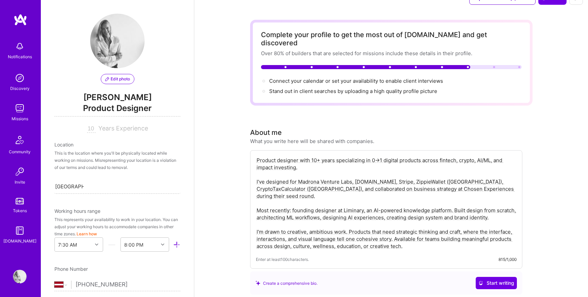
scroll to position [0, 0]
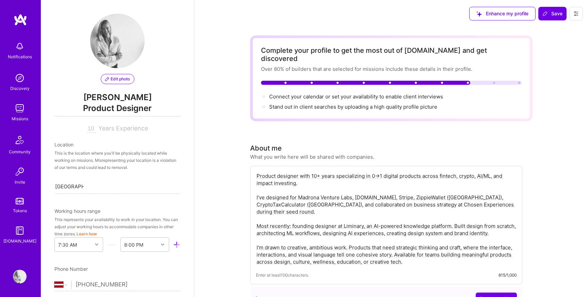
type textarea "Product designer with 10+ years specializing in 0→1 digital products across fin…"
click at [494, 82] on div at bounding box center [494, 83] width 2 height 2
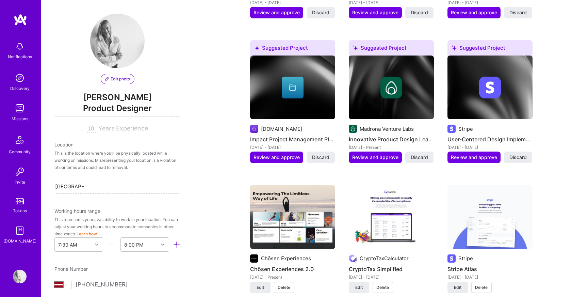
scroll to position [871, 0]
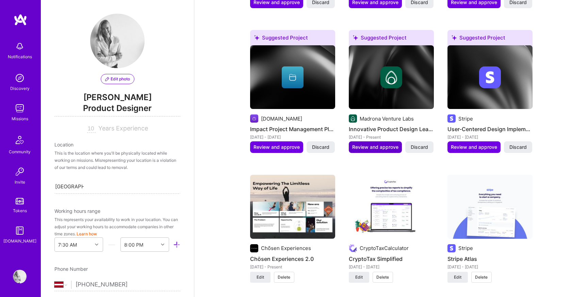
click at [373, 144] on span "Review and approve" at bounding box center [375, 147] width 46 height 7
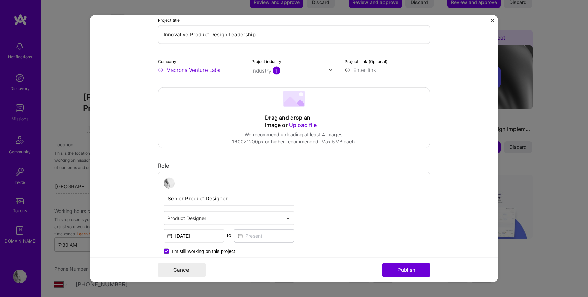
scroll to position [0, 0]
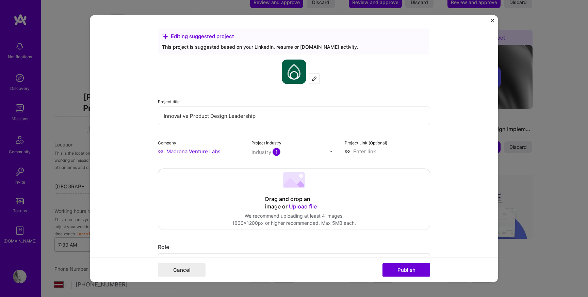
click at [549, 162] on div "Editing suggested project This project is suggested based on your LinkedIn, res…" at bounding box center [294, 148] width 588 height 297
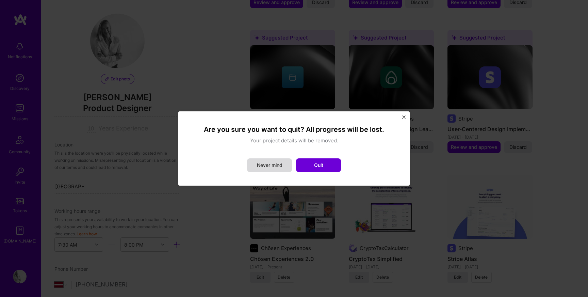
click at [258, 171] on button "Never mind" at bounding box center [269, 165] width 45 height 14
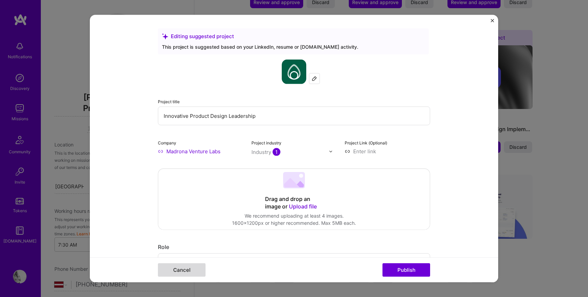
click at [179, 269] on button "Cancel" at bounding box center [182, 270] width 48 height 14
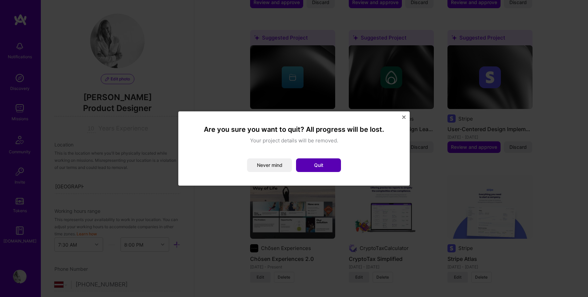
click at [331, 170] on button "Quit" at bounding box center [318, 165] width 45 height 14
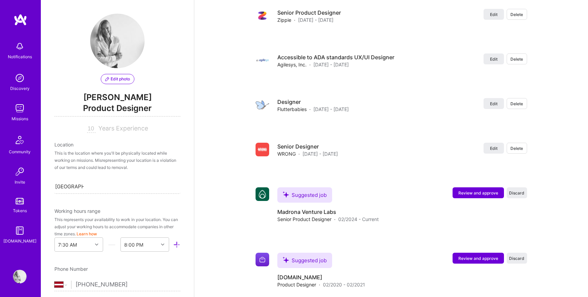
scroll to position [1441, 0]
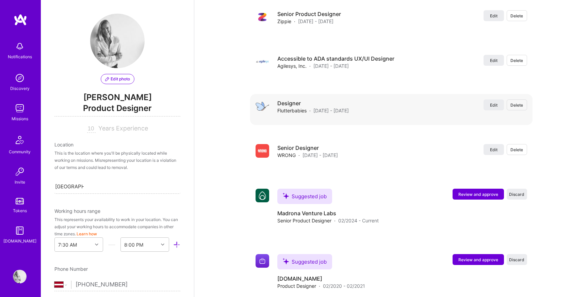
click at [291, 107] on span "Flutterbabies" at bounding box center [291, 110] width 29 height 7
click at [492, 102] on span "Edit" at bounding box center [493, 105] width 7 height 6
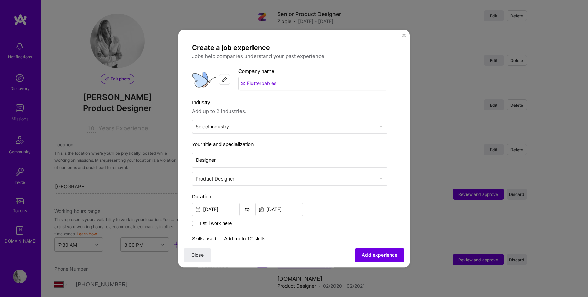
click at [259, 82] on input "Flutterbabies" at bounding box center [312, 84] width 149 height 14
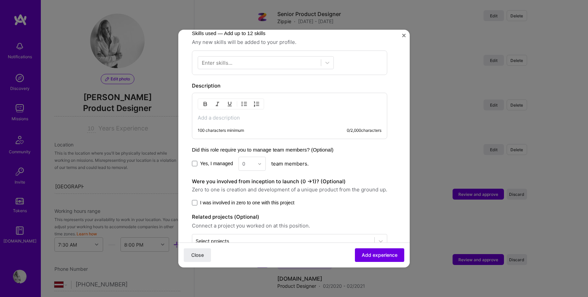
scroll to position [224, 0]
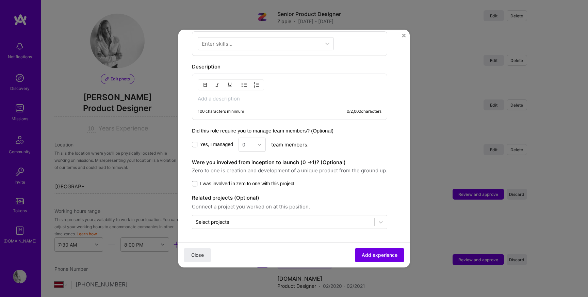
click at [404, 35] on img "Close" at bounding box center [403, 35] width 3 height 3
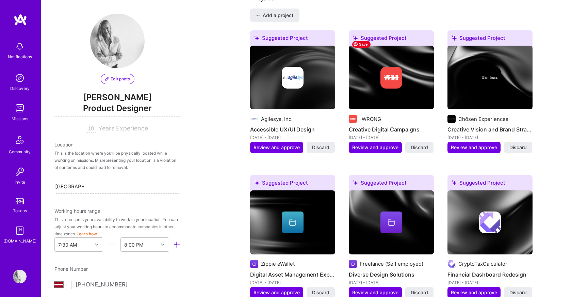
scroll to position [587, 0]
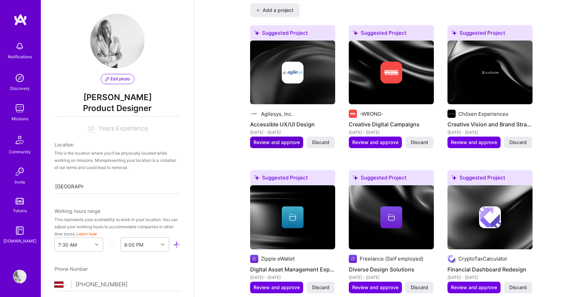
click at [291, 139] on span "Review and approve" at bounding box center [277, 142] width 46 height 7
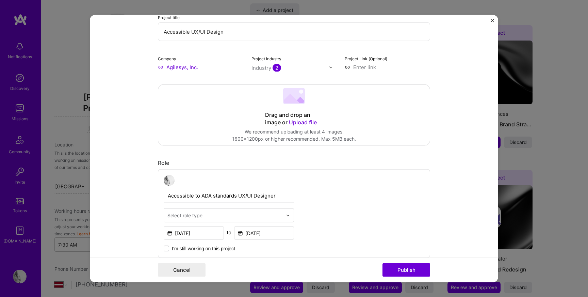
scroll to position [0, 0]
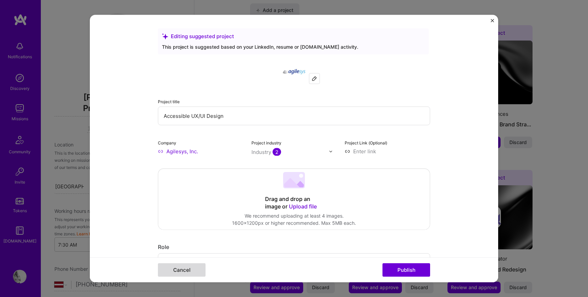
click at [190, 267] on button "Cancel" at bounding box center [182, 270] width 48 height 14
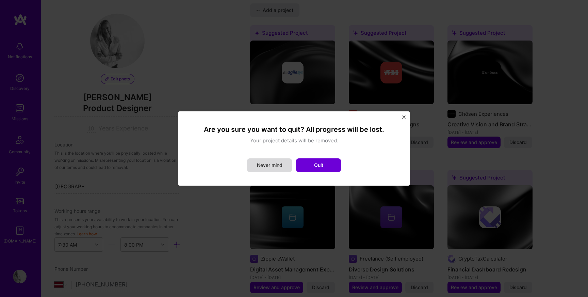
click at [264, 165] on button "Never mind" at bounding box center [269, 165] width 45 height 14
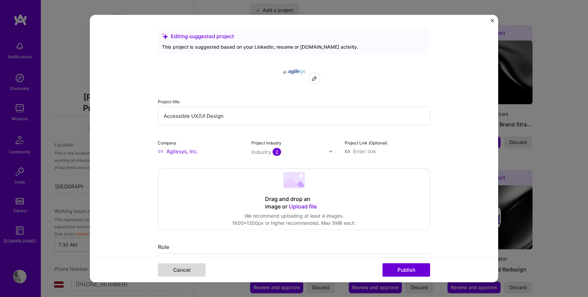
click at [187, 266] on button "Cancel" at bounding box center [182, 270] width 48 height 14
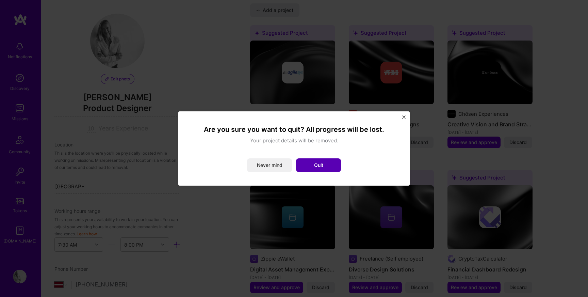
click at [320, 163] on button "Quit" at bounding box center [318, 165] width 45 height 14
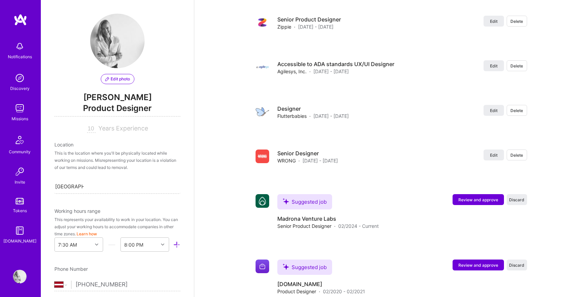
scroll to position [1453, 0]
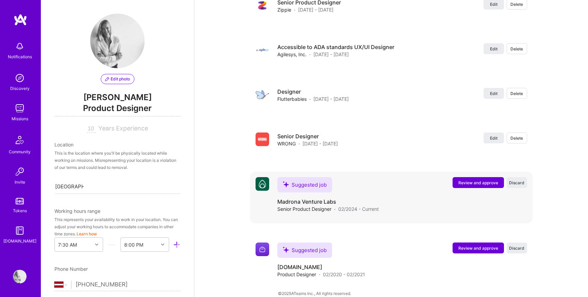
click at [487, 180] on span "Review and approve" at bounding box center [478, 183] width 40 height 6
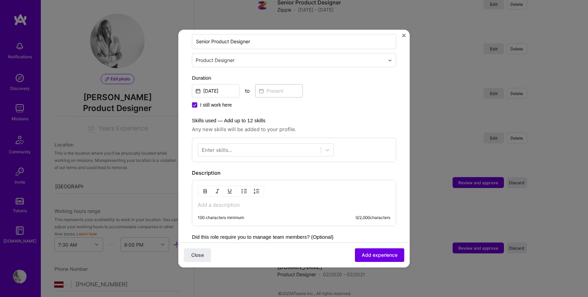
scroll to position [180, 0]
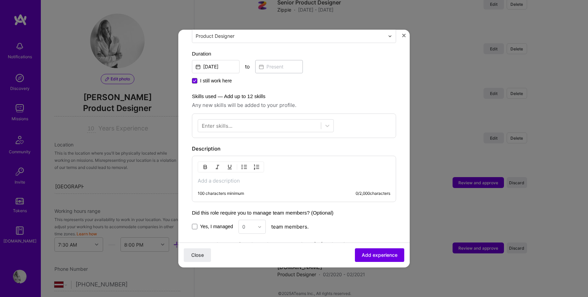
click at [194, 79] on icon at bounding box center [194, 80] width 3 height 3
click at [0, 0] on input "I still work here" at bounding box center [0, 0] width 0 height 0
click at [273, 60] on input at bounding box center [279, 66] width 48 height 13
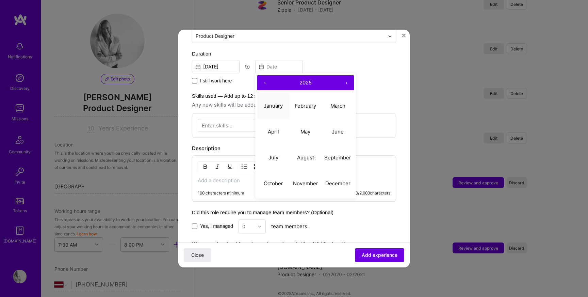
click at [278, 102] on abbr "January" at bounding box center [273, 105] width 19 height 6
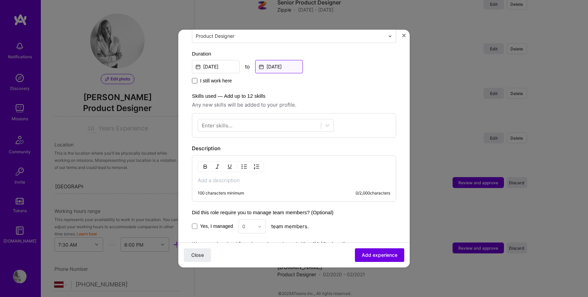
click at [273, 60] on input "[DATE]" at bounding box center [279, 66] width 48 height 13
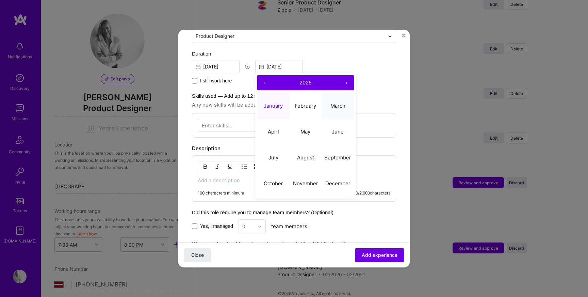
click at [339, 94] on button "March" at bounding box center [338, 106] width 32 height 26
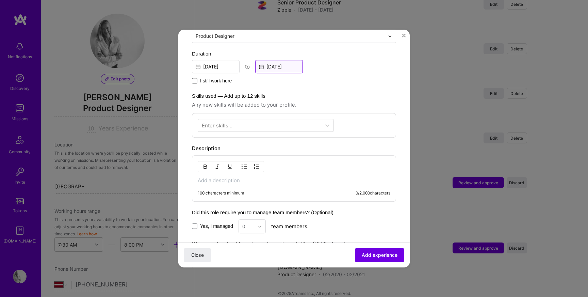
click at [284, 61] on input "[DATE]" at bounding box center [279, 66] width 48 height 13
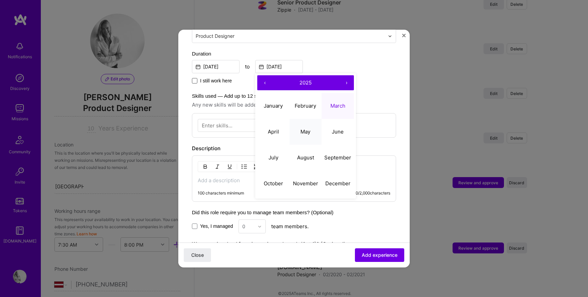
click at [312, 128] on button "May" at bounding box center [306, 132] width 32 height 26
type input "[DATE]"
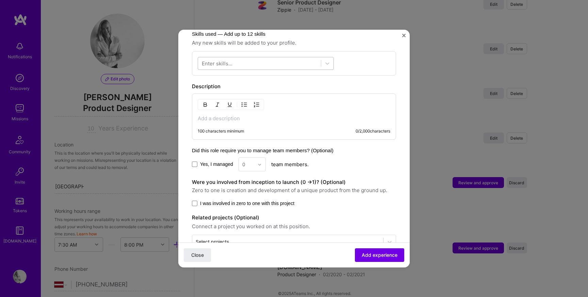
scroll to position [255, 0]
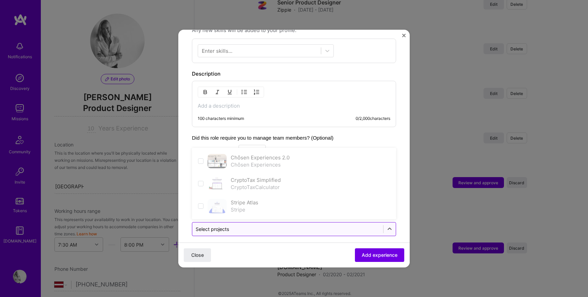
click at [247, 225] on input "text" at bounding box center [288, 228] width 184 height 7
click at [185, 201] on form "Adding suggested job This job is suggested based on your LinkedIn, resume or [D…" at bounding box center [293, 31] width 231 height 486
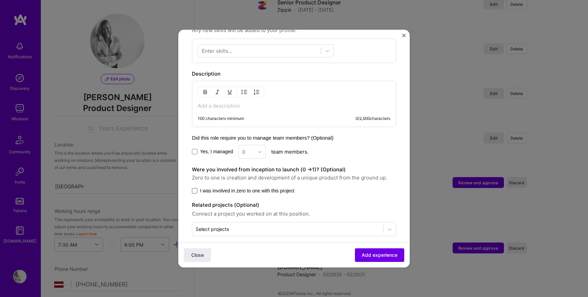
click at [196, 188] on span at bounding box center [194, 190] width 5 height 5
click at [0, 0] on input "I was involved in zero to one with this project" at bounding box center [0, 0] width 0 height 0
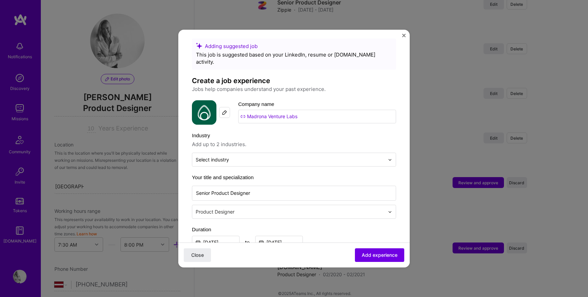
scroll to position [0, 0]
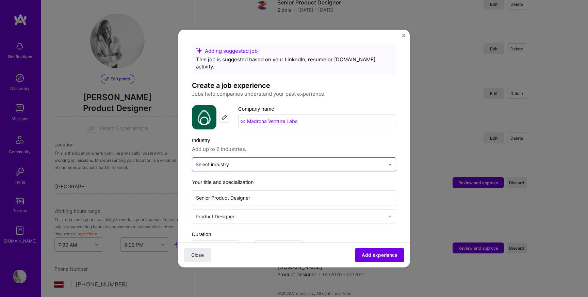
click at [206, 161] on div "Select industry 0" at bounding box center [212, 164] width 33 height 7
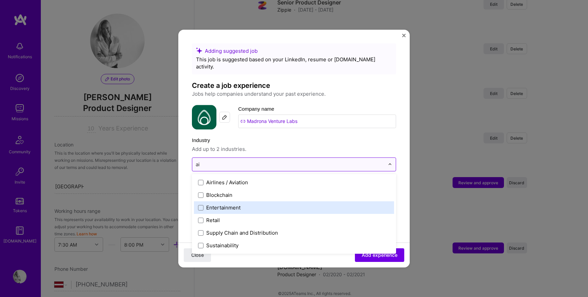
type input "a"
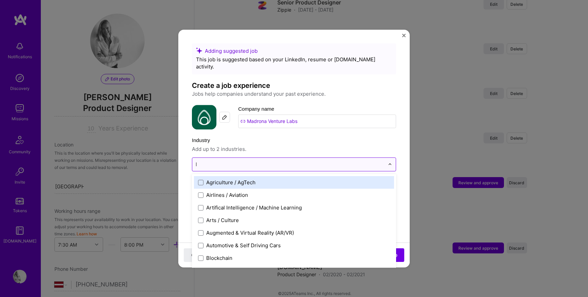
type input "ll"
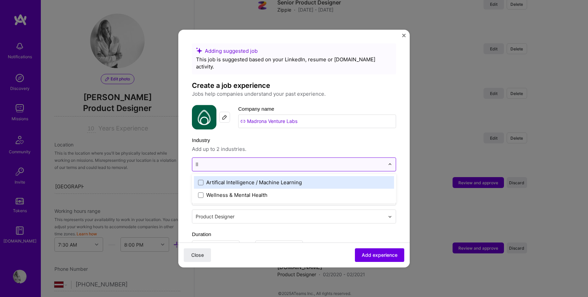
click at [241, 179] on div "Artifical Intelligence / Machine Learning" at bounding box center [254, 182] width 96 height 7
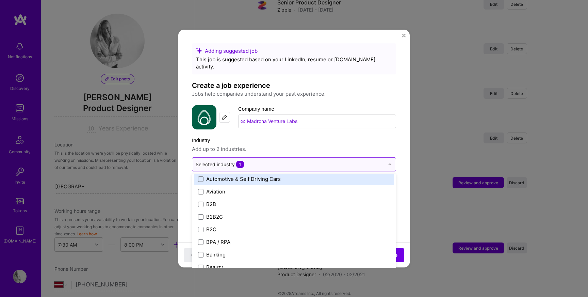
scroll to position [170, 0]
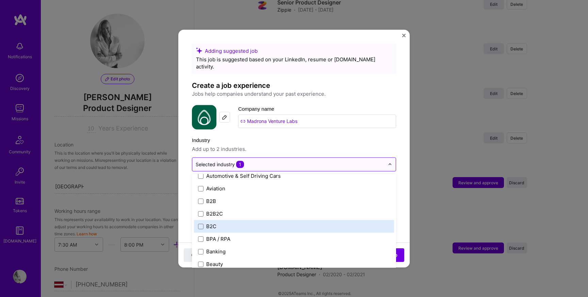
click at [282, 223] on label "B2C" at bounding box center [294, 226] width 192 height 7
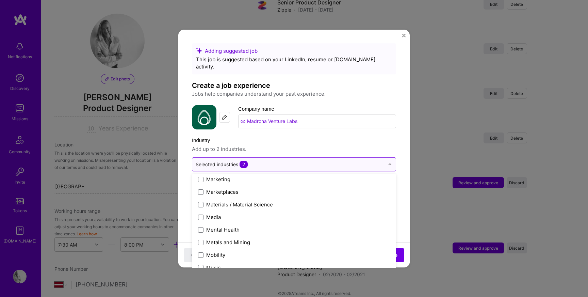
scroll to position [1024, 0]
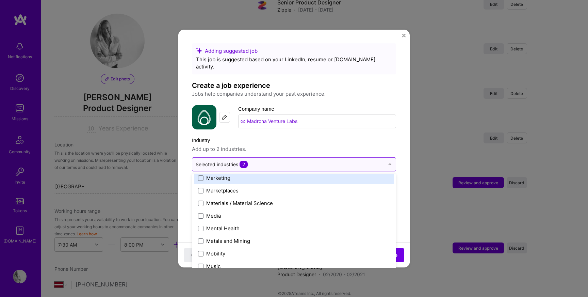
click at [229, 175] on div "Marketing" at bounding box center [294, 177] width 200 height 13
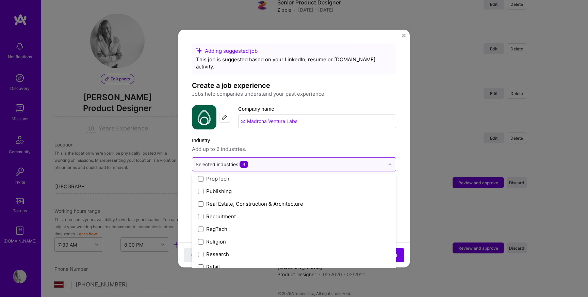
scroll to position [1257, 0]
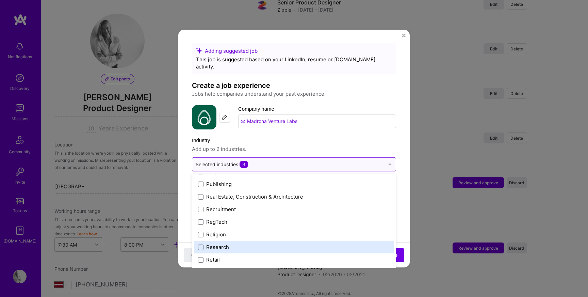
click at [240, 243] on label "Research" at bounding box center [294, 246] width 192 height 7
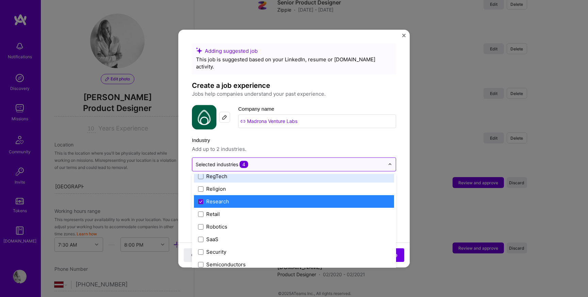
scroll to position [1310, 0]
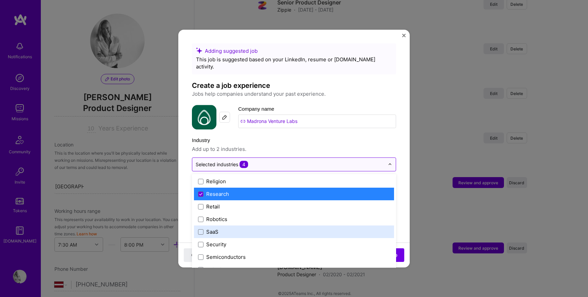
click at [255, 228] on label "SaaS" at bounding box center [294, 231] width 192 height 7
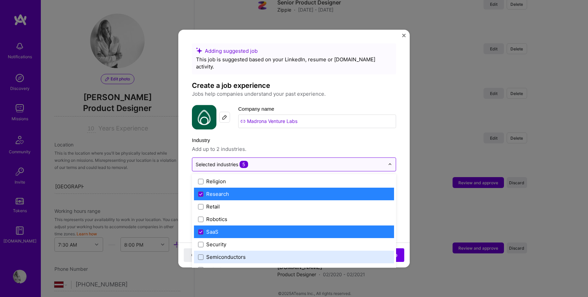
click at [397, 215] on form "Adding suggested job This job is suggested based on your LinkedIn, resume or [D…" at bounding box center [293, 291] width 231 height 497
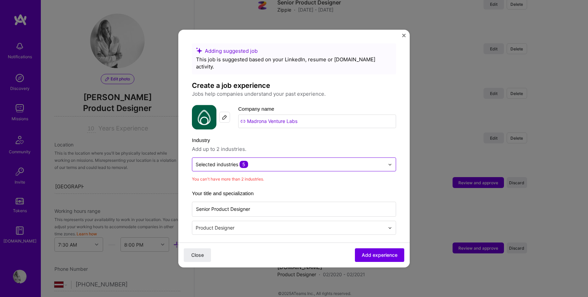
click at [276, 162] on div "Selected industries 5" at bounding box center [290, 164] width 196 height 13
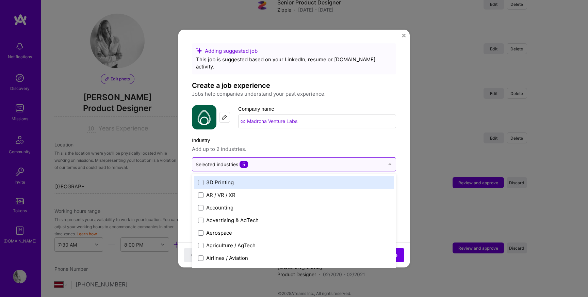
click at [243, 161] on span "5" at bounding box center [244, 164] width 9 height 7
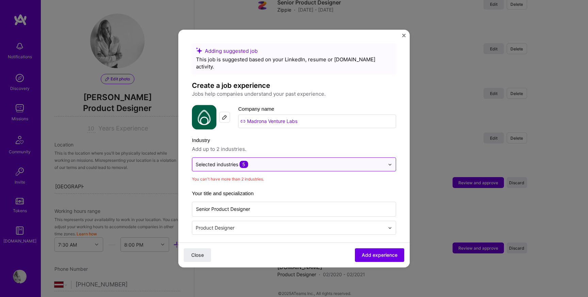
click at [243, 161] on span "5" at bounding box center [244, 164] width 9 height 7
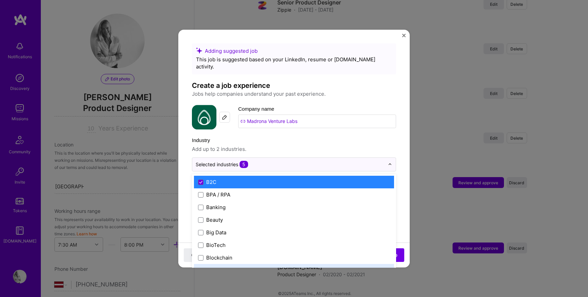
scroll to position [207, 0]
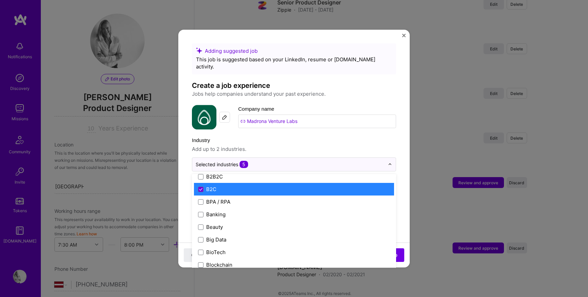
click at [225, 185] on label "B2C" at bounding box center [294, 188] width 192 height 7
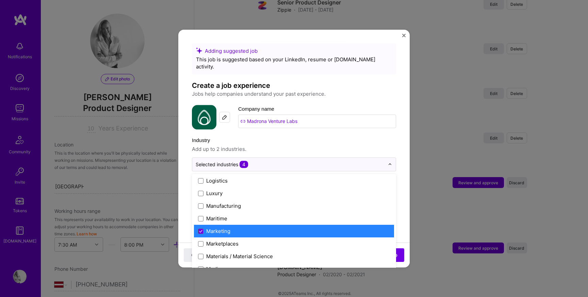
scroll to position [975, 0]
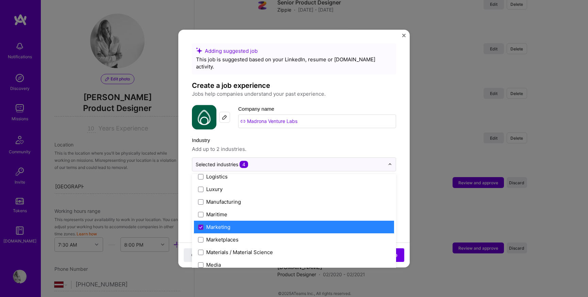
click at [219, 223] on div "Marketing" at bounding box center [218, 226] width 24 height 7
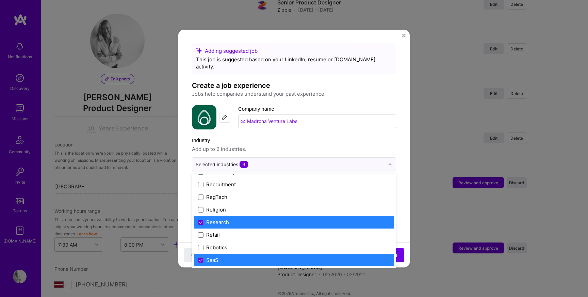
scroll to position [1286, 0]
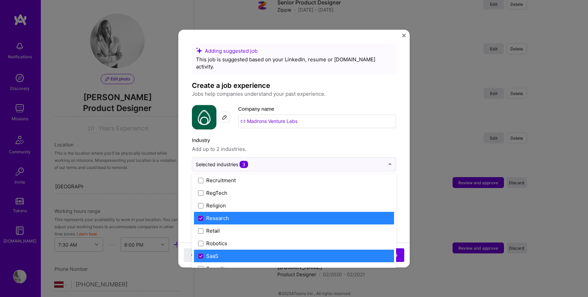
click at [220, 214] on div "Research" at bounding box center [217, 217] width 23 height 7
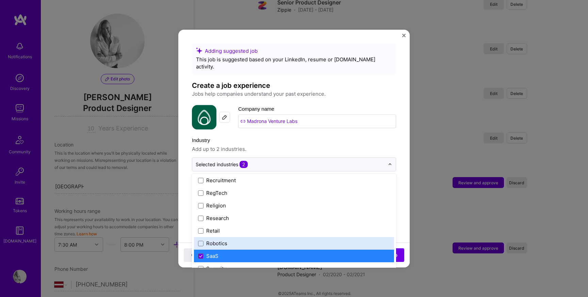
click at [396, 206] on div "Adding suggested job This job is suggested based on your LinkedIn, resume or [D…" at bounding box center [294, 266] width 204 height 447
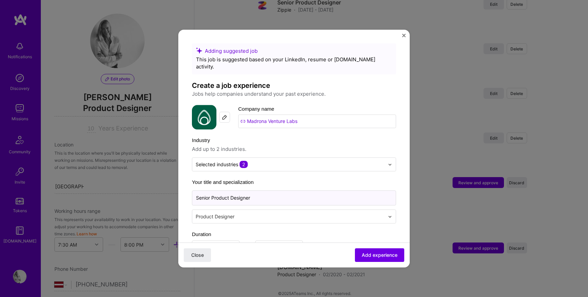
click at [324, 191] on input "Senior Product Designer" at bounding box center [294, 197] width 204 height 15
click at [328, 215] on div "Product Designer" at bounding box center [290, 216] width 196 height 13
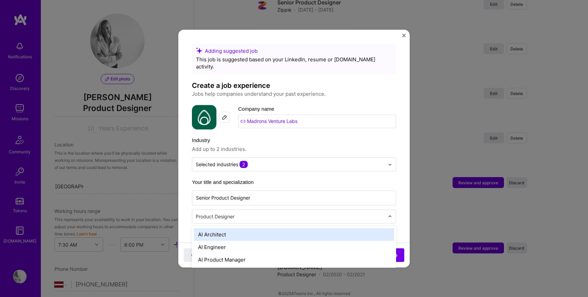
click at [396, 177] on form "Adding suggested job This job is suggested based on your LinkedIn, resume or [D…" at bounding box center [293, 286] width 231 height 486
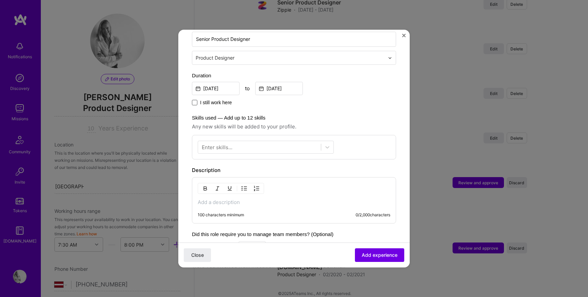
scroll to position [171, 0]
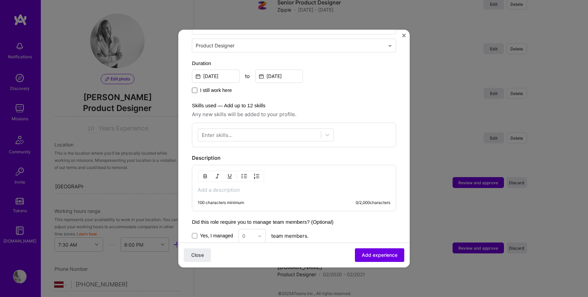
click at [212, 131] on div "Enter skills..." at bounding box center [217, 134] width 31 height 7
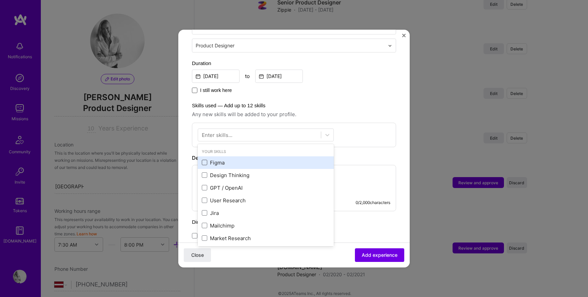
click at [204, 160] on span at bounding box center [204, 162] width 5 height 5
click at [0, 0] on input "checkbox" at bounding box center [0, 0] width 0 height 0
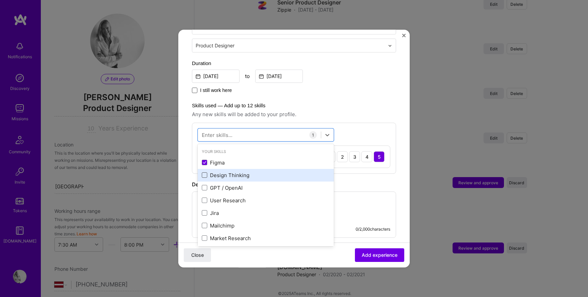
click at [205, 173] on span at bounding box center [204, 175] width 5 height 5
click at [0, 0] on input "checkbox" at bounding box center [0, 0] width 0 height 0
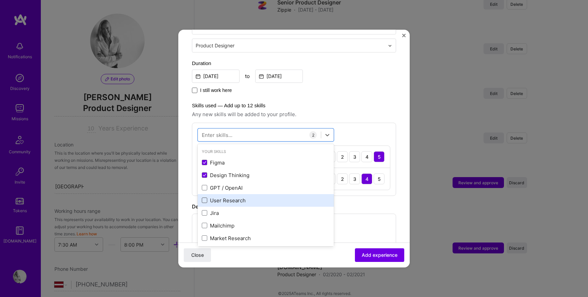
click at [204, 198] on span at bounding box center [204, 200] width 5 height 5
click at [0, 0] on input "checkbox" at bounding box center [0, 0] width 0 height 0
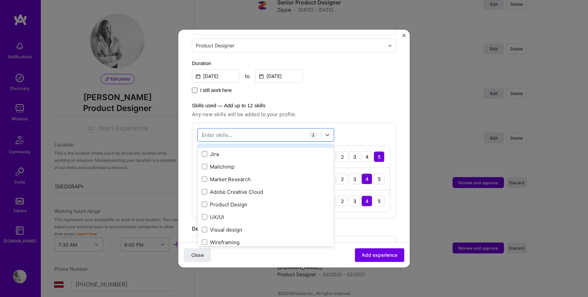
scroll to position [61, 0]
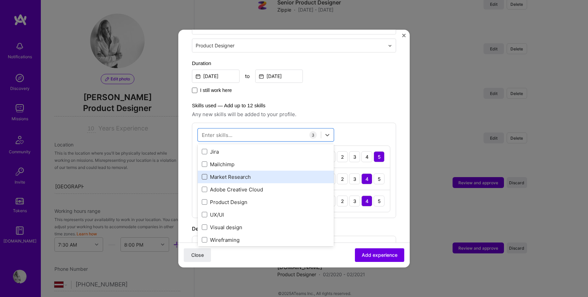
click at [205, 174] on span at bounding box center [204, 176] width 5 height 5
click at [0, 0] on input "checkbox" at bounding box center [0, 0] width 0 height 0
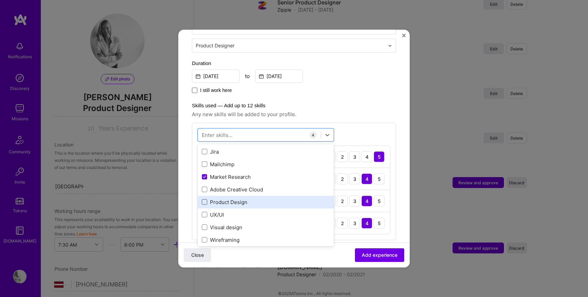
click at [206, 199] on span at bounding box center [204, 201] width 5 height 5
click at [0, 0] on input "checkbox" at bounding box center [0, 0] width 0 height 0
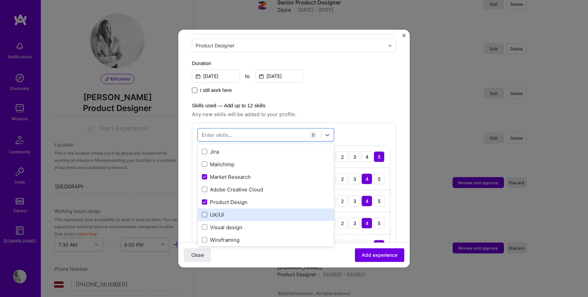
click at [205, 212] on span at bounding box center [204, 214] width 5 height 5
click at [0, 0] on input "checkbox" at bounding box center [0, 0] width 0 height 0
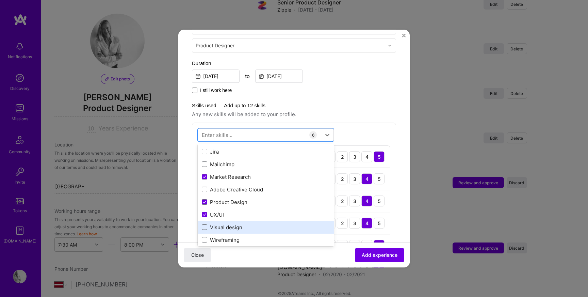
click at [205, 225] on span at bounding box center [204, 227] width 5 height 5
click at [0, 0] on input "checkbox" at bounding box center [0, 0] width 0 height 0
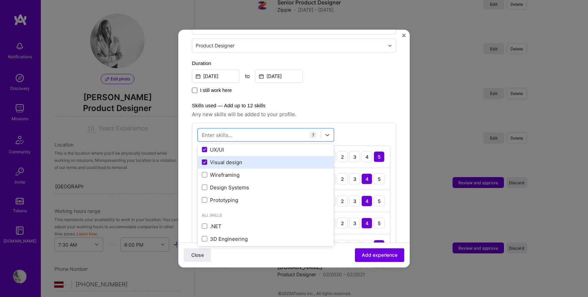
scroll to position [145, 0]
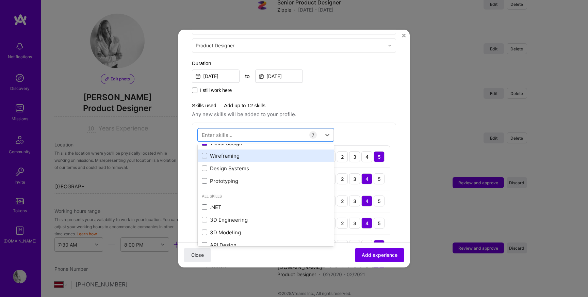
click at [206, 153] on span at bounding box center [204, 155] width 5 height 5
click at [0, 0] on input "checkbox" at bounding box center [0, 0] width 0 height 0
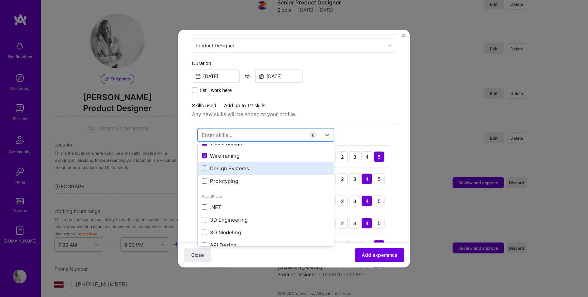
click at [205, 166] on span at bounding box center [204, 168] width 5 height 5
click at [0, 0] on input "checkbox" at bounding box center [0, 0] width 0 height 0
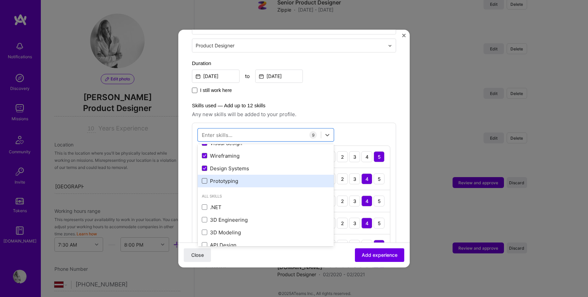
click at [205, 178] on span at bounding box center [204, 180] width 5 height 5
click at [0, 0] on input "checkbox" at bounding box center [0, 0] width 0 height 0
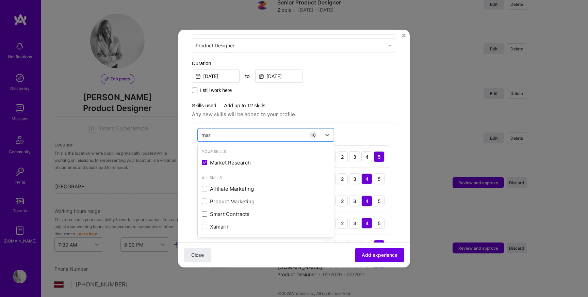
scroll to position [0, 0]
click at [239, 198] on div "Product Marketing" at bounding box center [266, 201] width 128 height 7
click at [219, 129] on div "mar mar" at bounding box center [259, 134] width 123 height 11
type input "m"
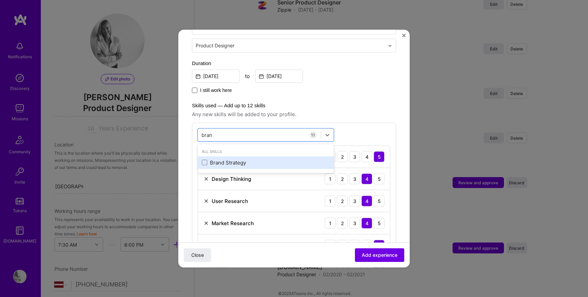
click at [234, 159] on div "Brand Strategy" at bounding box center [266, 162] width 128 height 7
type input "bran"
click at [369, 110] on span "Any new skills will be added to your profile." at bounding box center [294, 114] width 204 height 8
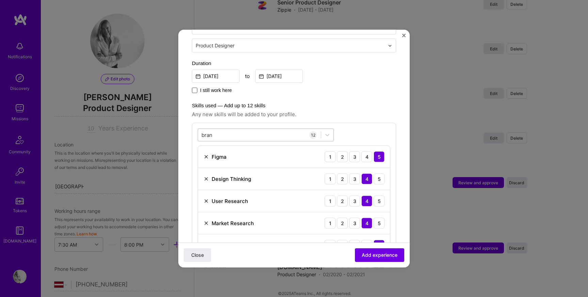
click at [216, 129] on div "bran bran" at bounding box center [259, 134] width 123 height 11
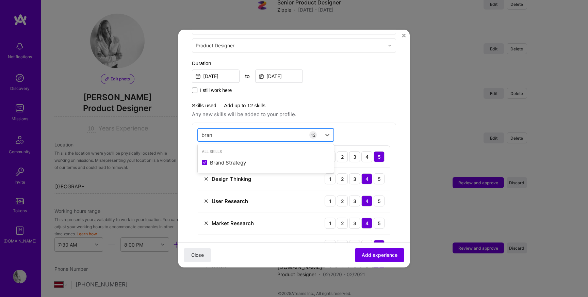
click at [216, 129] on div "bran bran" at bounding box center [259, 134] width 123 height 11
click at [207, 131] on input "bran" at bounding box center [207, 134] width 12 height 7
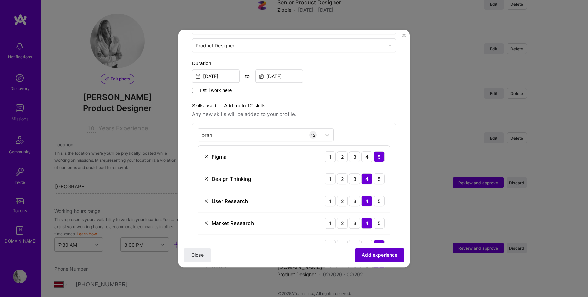
click at [386, 254] on span "Add experience" at bounding box center [380, 254] width 36 height 7
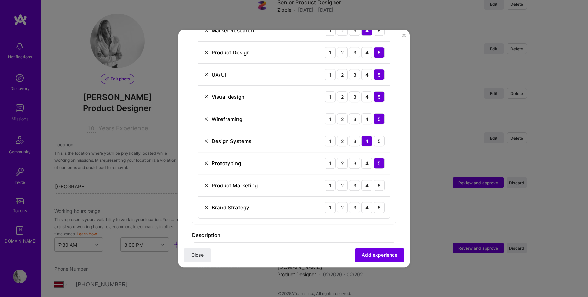
scroll to position [355, 0]
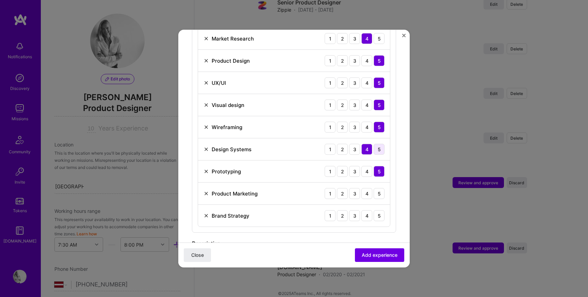
click at [374, 144] on div "5" at bounding box center [379, 149] width 11 height 11
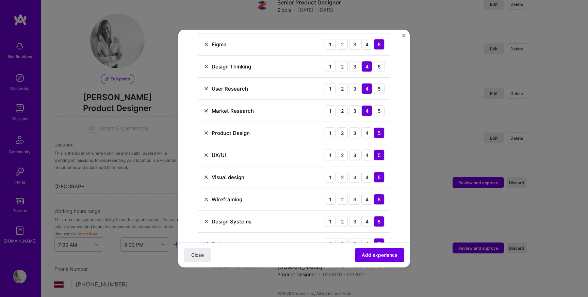
scroll to position [278, 0]
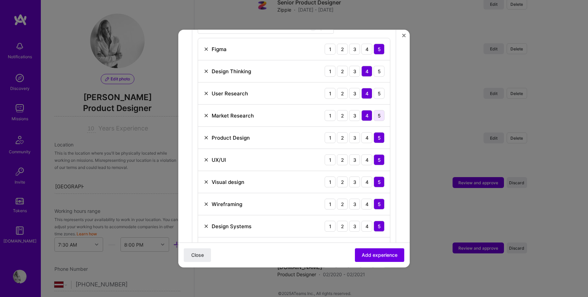
click at [374, 110] on div "5" at bounding box center [379, 115] width 11 height 11
click at [374, 88] on div "5" at bounding box center [379, 93] width 11 height 11
click at [374, 66] on div "5" at bounding box center [379, 71] width 11 height 11
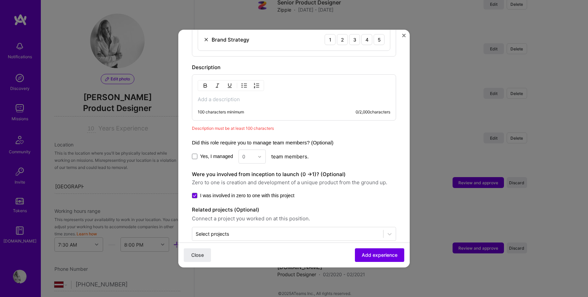
scroll to position [536, 0]
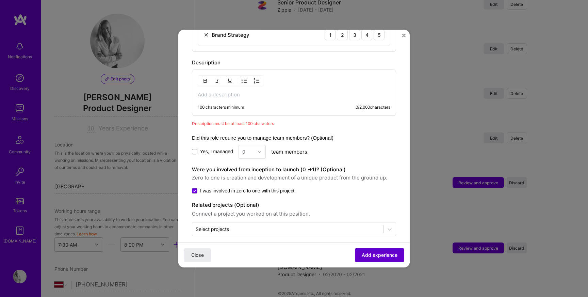
click at [382, 256] on span "Add experience" at bounding box center [380, 254] width 36 height 7
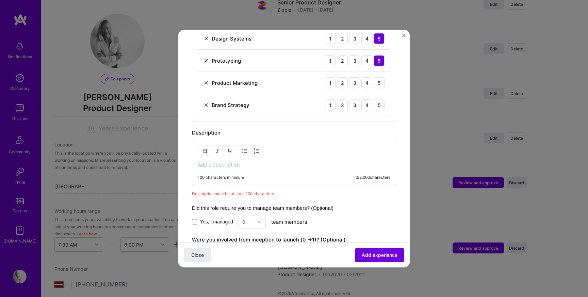
scroll to position [465, 0]
click at [253, 162] on p at bounding box center [294, 165] width 193 height 7
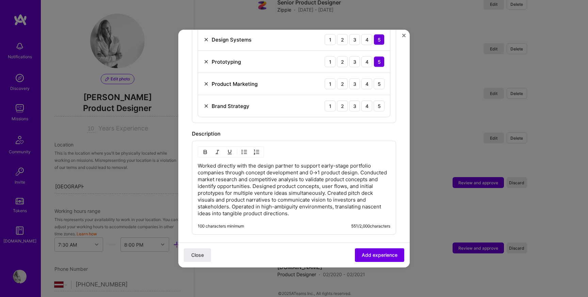
click at [335, 162] on p "Worked directly with the design partner to support early-stage portfolio compan…" at bounding box center [294, 189] width 193 height 54
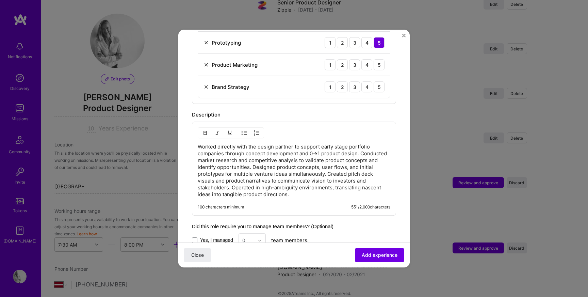
scroll to position [489, 0]
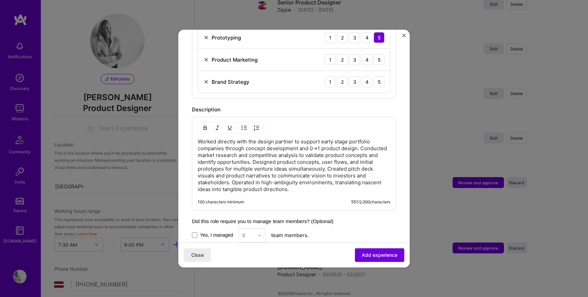
click at [272, 177] on p "Worked directly with the design partner to support early stage portfolio compan…" at bounding box center [294, 165] width 193 height 54
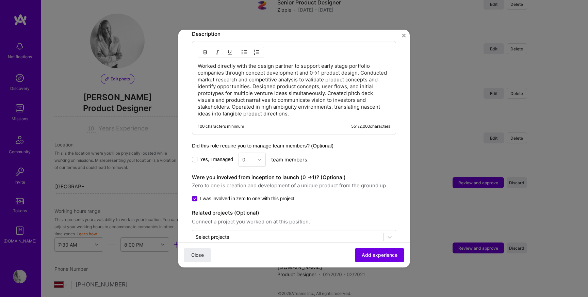
scroll to position [572, 0]
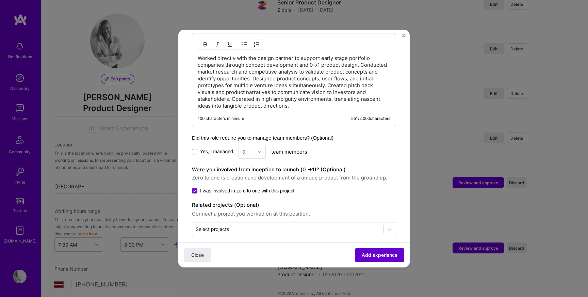
click at [379, 254] on span "Add experience" at bounding box center [380, 254] width 36 height 7
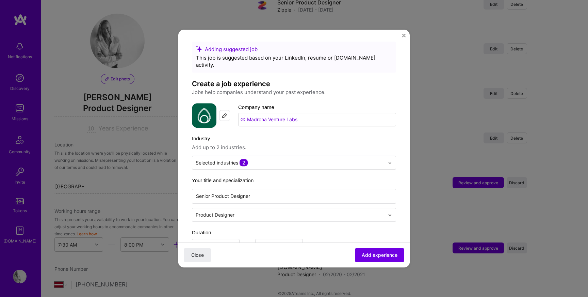
scroll to position [0, 0]
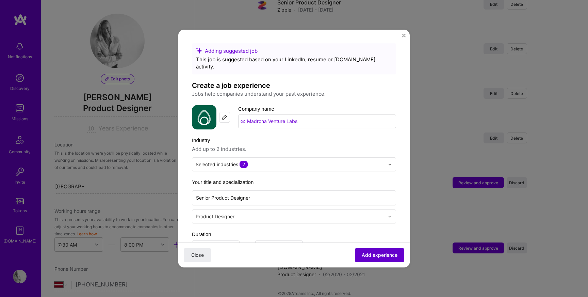
click at [374, 254] on span "Add experience" at bounding box center [380, 254] width 36 height 7
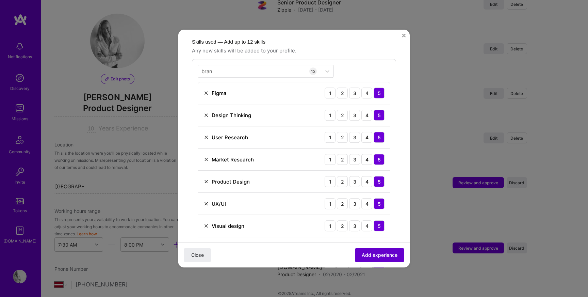
scroll to position [235, 0]
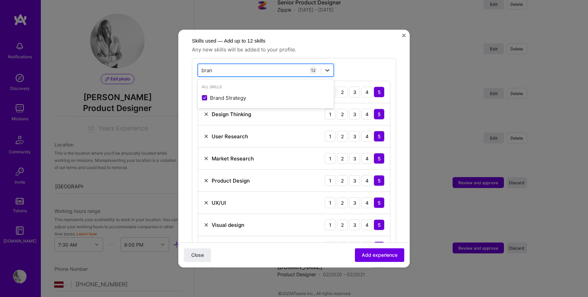
click at [327, 67] on icon at bounding box center [327, 70] width 7 height 7
click at [309, 83] on div "All Skills" at bounding box center [266, 86] width 136 height 7
type input "b"
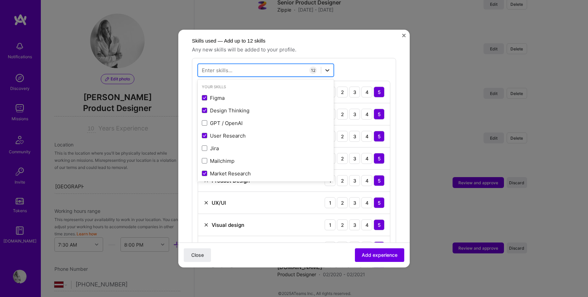
click at [324, 67] on icon at bounding box center [327, 70] width 7 height 7
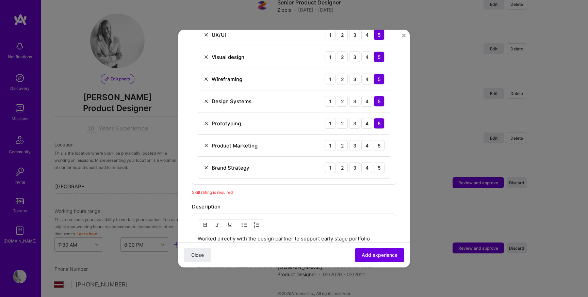
scroll to position [407, 0]
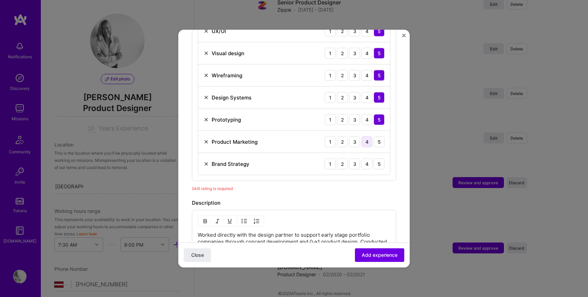
click at [370, 136] on div "4" at bounding box center [366, 141] width 11 height 11
click at [379, 158] on div "5" at bounding box center [379, 163] width 11 height 11
click at [377, 257] on span "Add experience" at bounding box center [380, 254] width 36 height 7
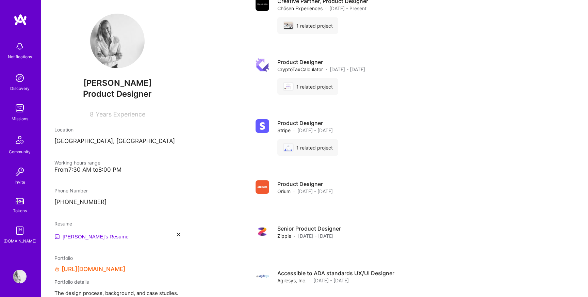
scroll to position [986, 0]
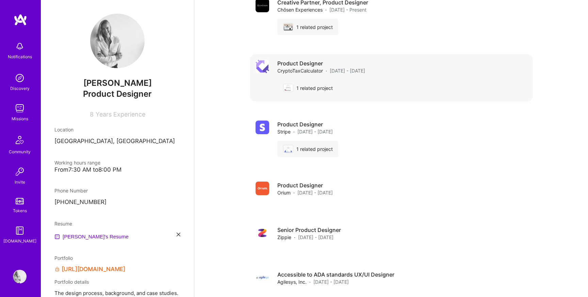
click at [357, 60] on div "Product Designer CryptoTaxCalculator · [DATE] - [DATE] 1 related project" at bounding box center [402, 78] width 250 height 36
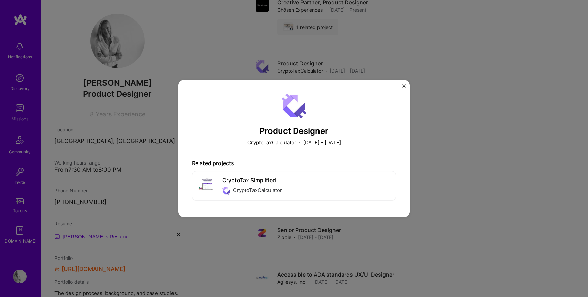
click at [317, 143] on p "[DATE] - [DATE]" at bounding box center [322, 142] width 38 height 7
click at [405, 87] on img "Close" at bounding box center [403, 85] width 3 height 3
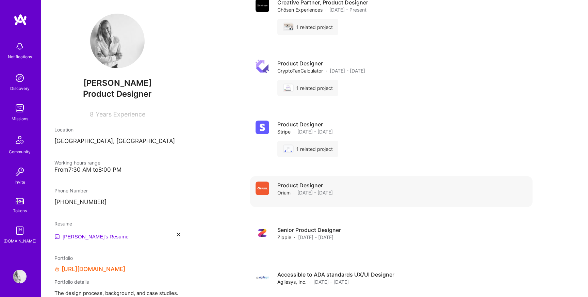
click at [315, 189] on span "[DATE] - [DATE]" at bounding box center [314, 192] width 35 height 7
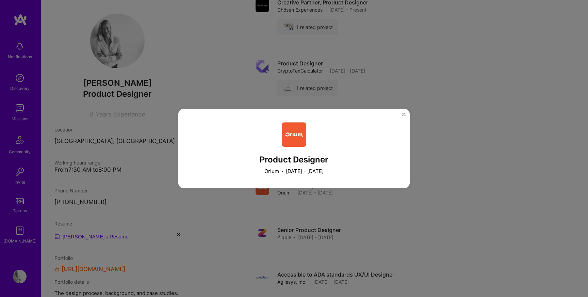
click at [432, 144] on div "Product Designer Orium · [DATE] - [DATE]" at bounding box center [294, 148] width 588 height 297
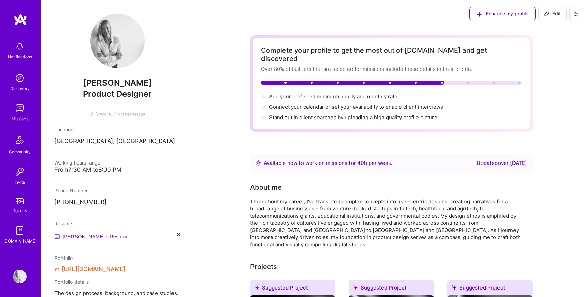
click at [550, 13] on span "Edit" at bounding box center [552, 13] width 17 height 7
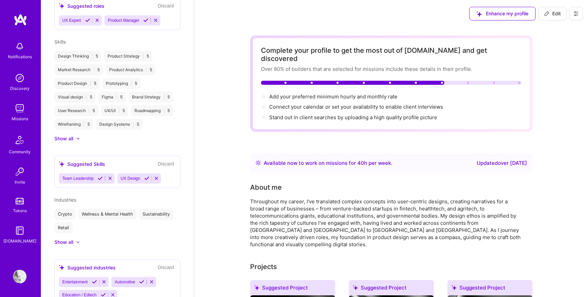
select select "LV"
select select "Right Now"
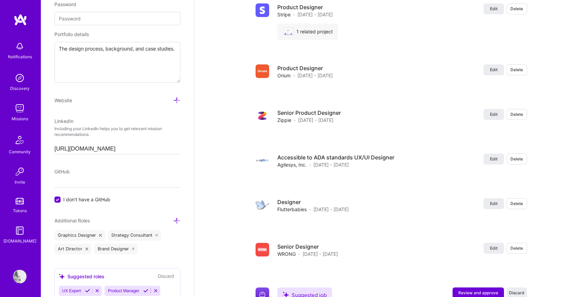
scroll to position [1468, 0]
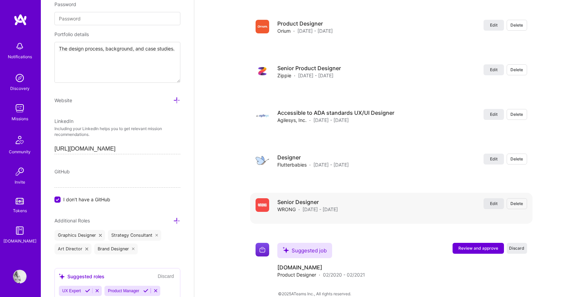
click at [492, 200] on span "Edit" at bounding box center [493, 203] width 7 height 6
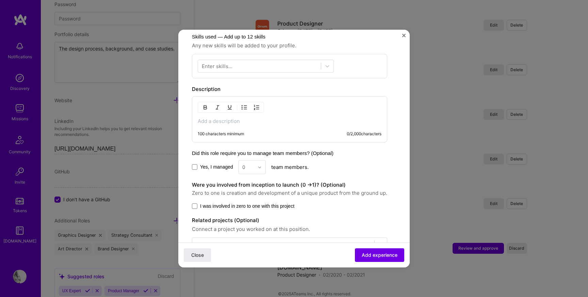
scroll to position [224, 0]
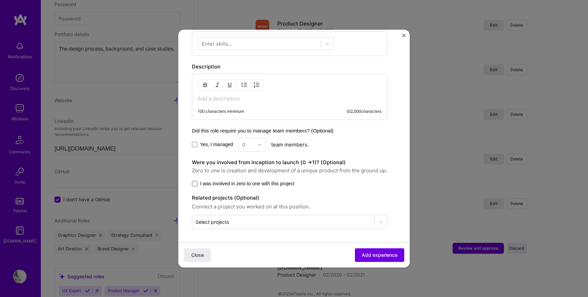
click at [195, 183] on span at bounding box center [194, 183] width 5 height 5
click at [0, 0] on input "I was involved in zero to one with this project" at bounding box center [0, 0] width 0 height 0
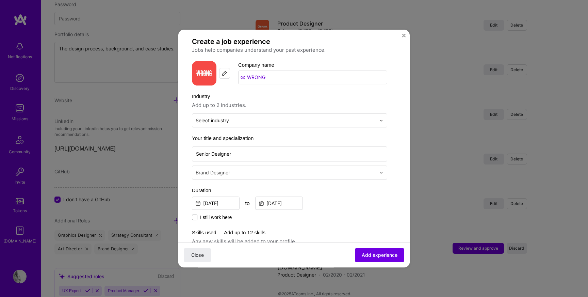
scroll to position [0, 0]
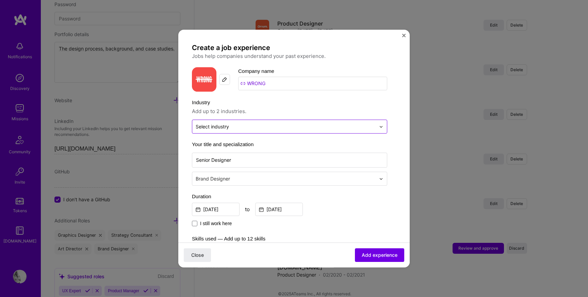
click at [234, 129] on input "text" at bounding box center [286, 126] width 180 height 7
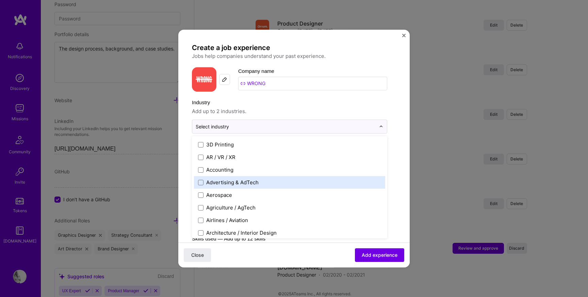
click at [233, 178] on div "Advertising & AdTech" at bounding box center [289, 182] width 191 height 13
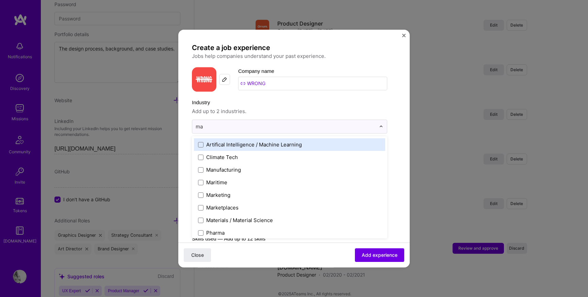
type input "m"
type input "d"
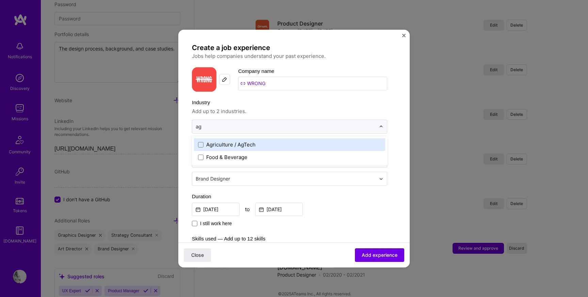
type input "a"
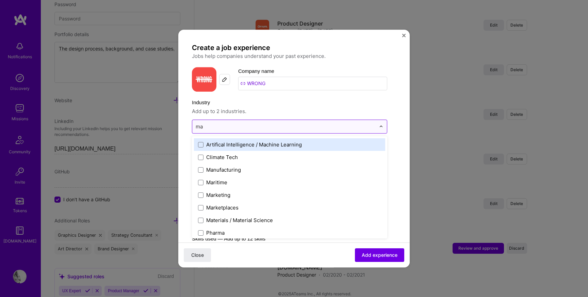
type input "m"
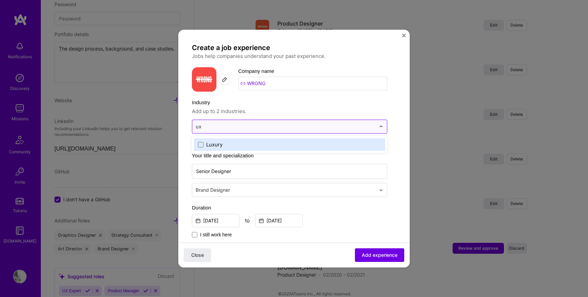
type input "u"
type input "p"
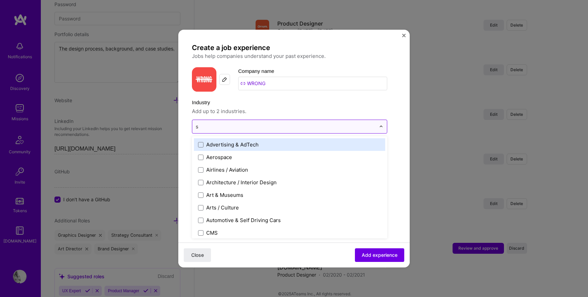
type input "sa"
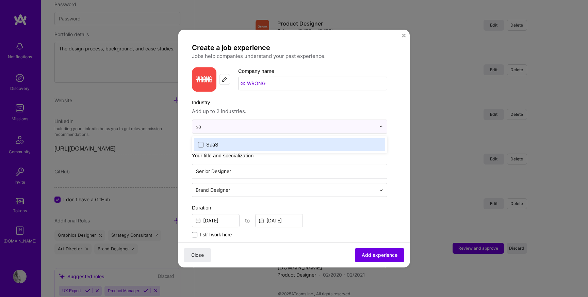
click at [216, 147] on div "SaaS" at bounding box center [212, 144] width 12 height 7
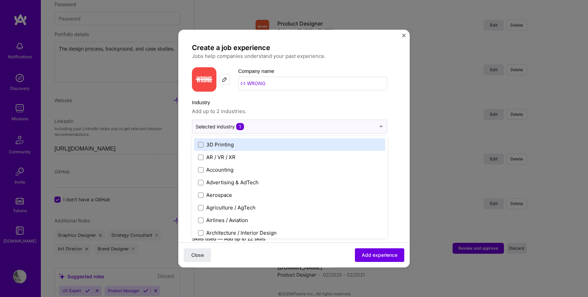
click at [394, 145] on div "Create a job experience Jobs help companies understand your past experience. Co…" at bounding box center [294, 248] width 204 height 410
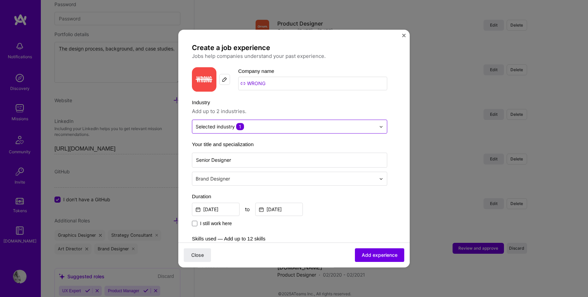
click at [212, 127] on div "Selected industry 1" at bounding box center [220, 126] width 48 height 7
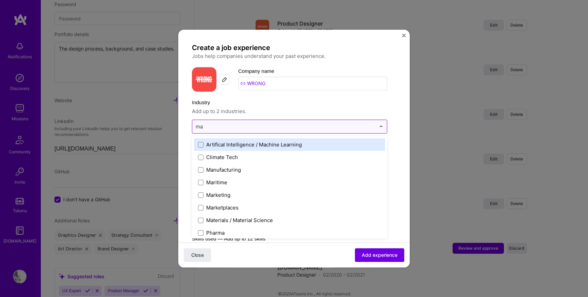
type input "mar"
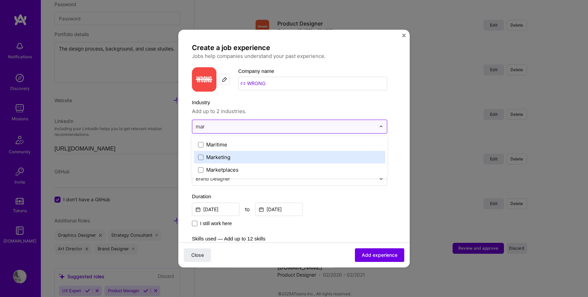
click at [228, 156] on div "Marketing" at bounding box center [218, 156] width 24 height 7
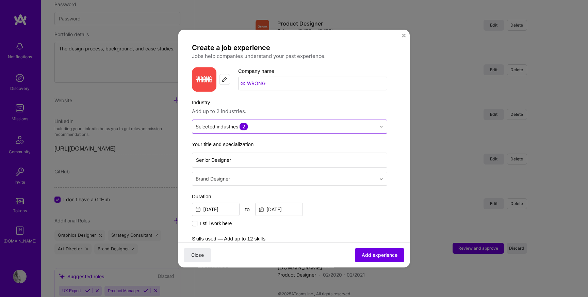
click at [400, 155] on form "Create a job experience Jobs help companies understand your past experience. Co…" at bounding box center [293, 267] width 231 height 448
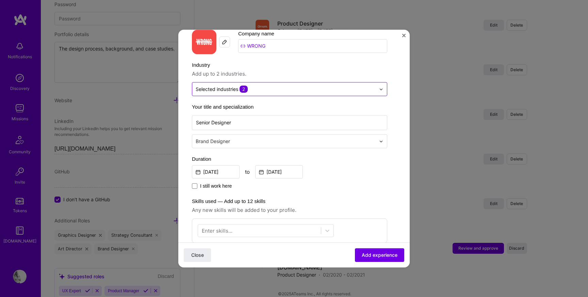
scroll to position [43, 0]
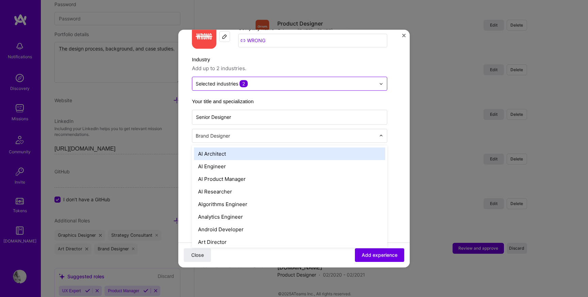
click at [263, 138] on input "text" at bounding box center [286, 135] width 181 height 7
type input "ux"
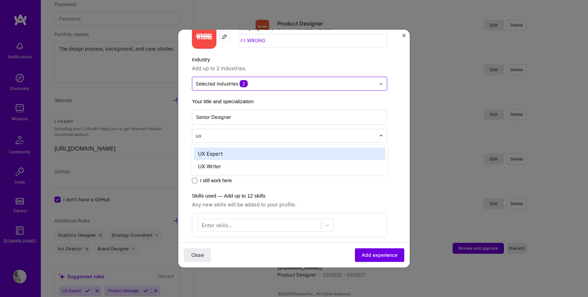
click at [259, 157] on div "UX Expert" at bounding box center [289, 153] width 191 height 13
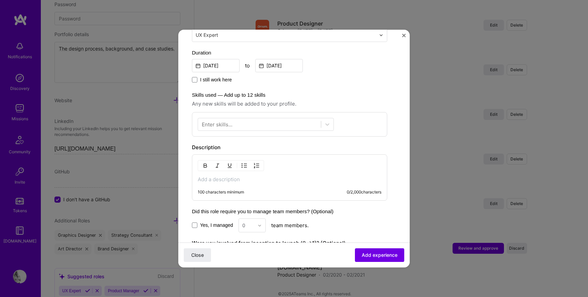
scroll to position [145, 0]
click at [245, 121] on div at bounding box center [259, 122] width 123 height 11
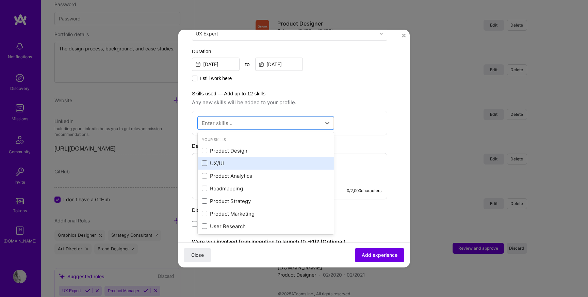
click at [233, 162] on div "UX/UI" at bounding box center [266, 163] width 128 height 7
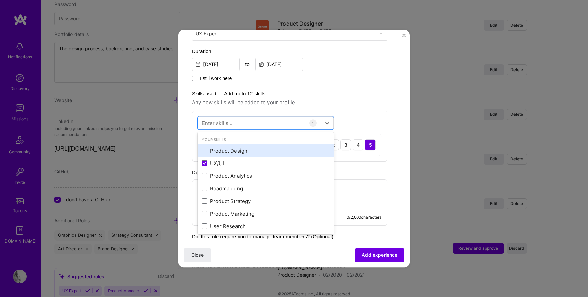
click at [231, 151] on div "Product Design" at bounding box center [266, 150] width 128 height 7
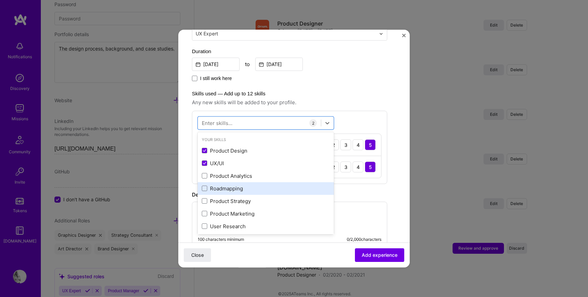
click at [225, 191] on div "Roadmapping" at bounding box center [266, 188] width 128 height 7
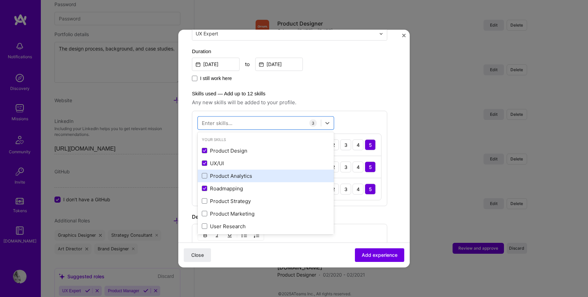
click at [225, 173] on div "Product Analytics" at bounding box center [266, 175] width 128 height 7
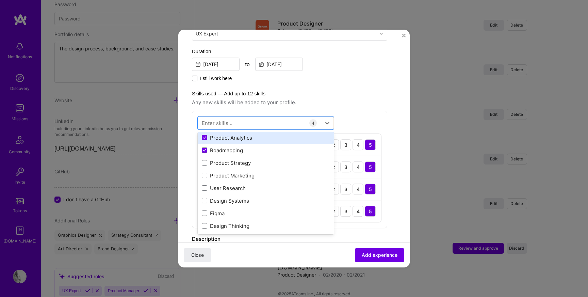
scroll to position [45, 0]
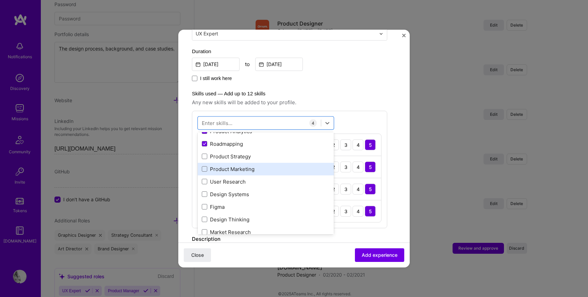
click at [223, 169] on div "Product Marketing" at bounding box center [266, 168] width 128 height 7
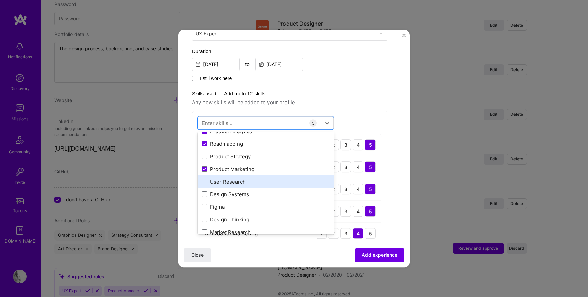
click at [223, 180] on div "User Research" at bounding box center [266, 181] width 128 height 7
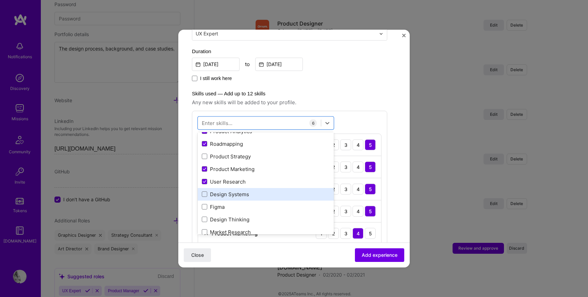
click at [223, 193] on div "Design Systems" at bounding box center [266, 194] width 128 height 7
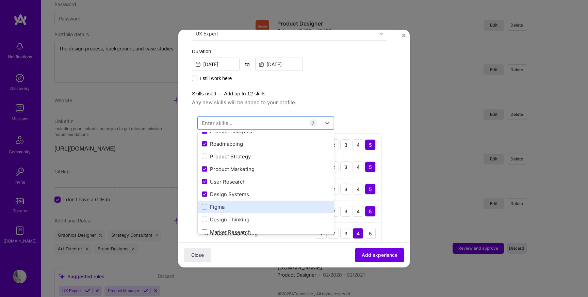
click at [222, 206] on div "Figma" at bounding box center [266, 206] width 128 height 7
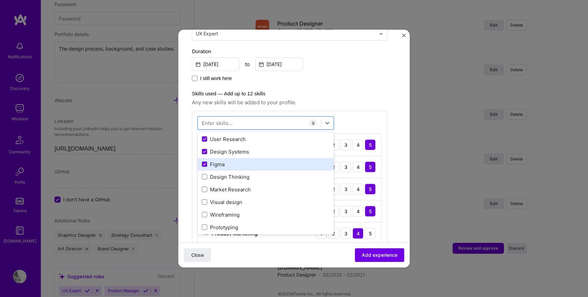
scroll to position [103, 0]
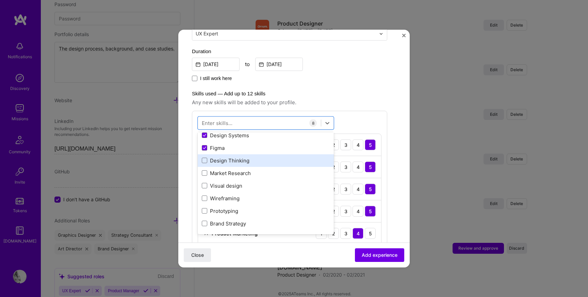
click at [224, 164] on div "Design Thinking" at bounding box center [266, 160] width 136 height 13
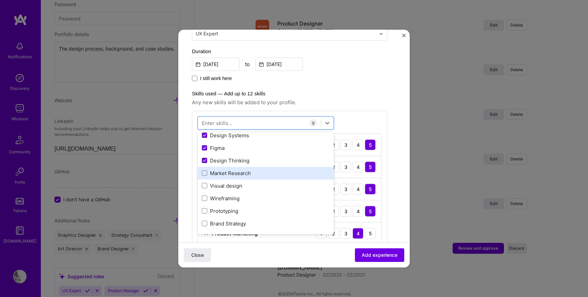
click at [224, 175] on div "Market Research" at bounding box center [266, 172] width 128 height 7
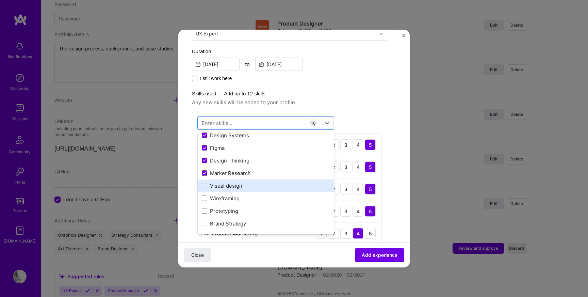
click at [224, 183] on div "Visual design" at bounding box center [266, 185] width 128 height 7
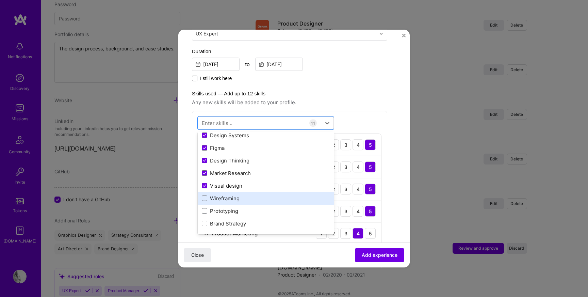
click at [222, 200] on div "Wireframing" at bounding box center [266, 198] width 128 height 7
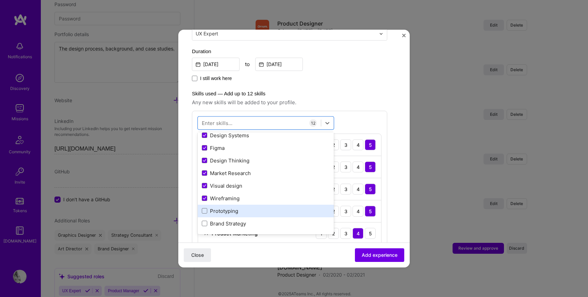
click at [222, 212] on div "Prototyping" at bounding box center [266, 210] width 128 height 7
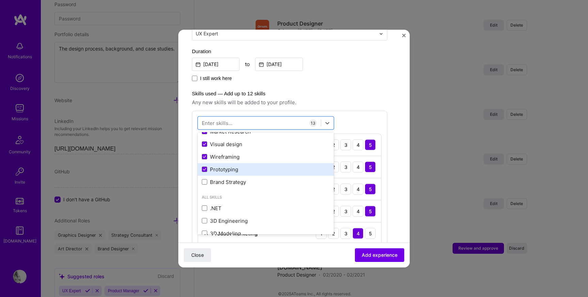
scroll to position [159, 0]
click at [222, 173] on div "Brand Strategy" at bounding box center [266, 168] width 136 height 13
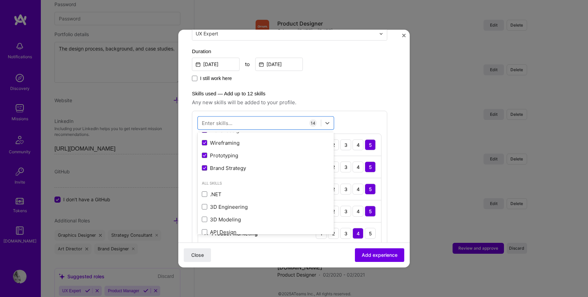
click at [363, 118] on div "option Brand Strategy, selected. option Wireframing selected, 0 of 2. 378 resul…" at bounding box center [289, 280] width 195 height 339
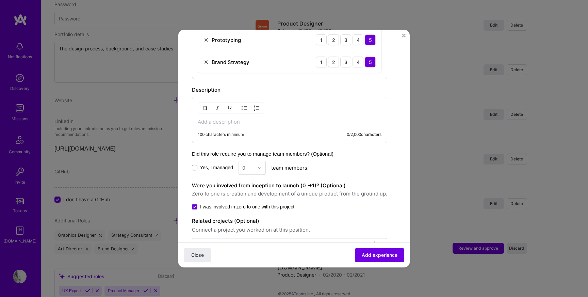
scroll to position [538, 0]
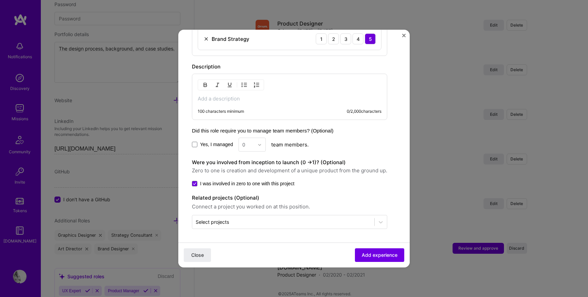
click at [227, 98] on p at bounding box center [290, 98] width 184 height 7
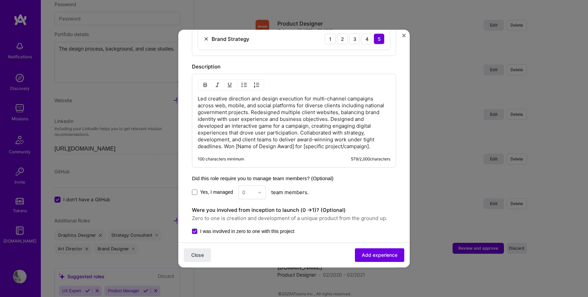
click at [243, 147] on p "Led creative direction and design execution for multi-channel campaigns across …" at bounding box center [294, 122] width 193 height 54
click at [237, 147] on p "Led creative direction and design execution for multi-channel campaigns across …" at bounding box center [294, 122] width 193 height 54
click at [293, 147] on p "Led creative direction and design execution for multi-channel campaigns across …" at bounding box center [294, 122] width 193 height 54
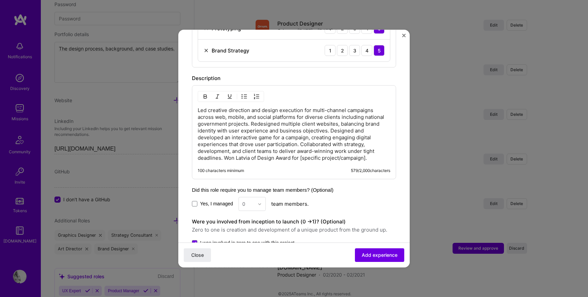
scroll to position [524, 0]
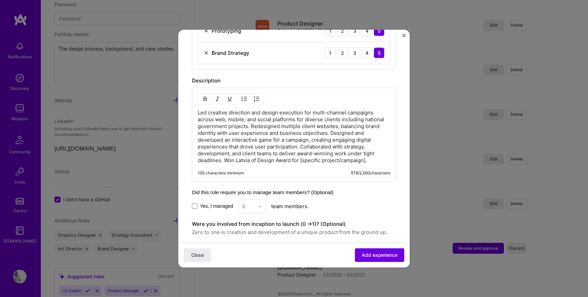
click at [275, 161] on p "Led creative direction and design execution for multi-channel campaigns across …" at bounding box center [294, 136] width 193 height 54
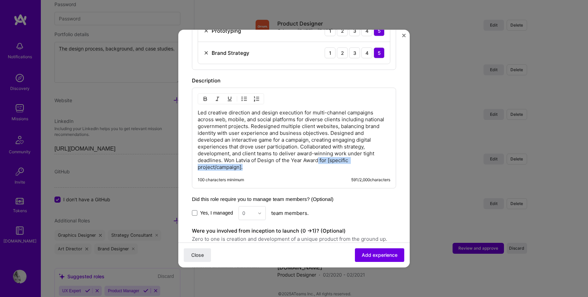
drag, startPoint x: 320, startPoint y: 160, endPoint x: 325, endPoint y: 176, distance: 16.8
click at [325, 176] on div "Led creative direction and design execution for multi-channel campaigns across …" at bounding box center [294, 137] width 204 height 101
click at [337, 163] on p "Led creative direction and design execution for multi-channel campaigns across …" at bounding box center [294, 139] width 193 height 61
drag, startPoint x: 329, startPoint y: 161, endPoint x: 331, endPoint y: 165, distance: 4.7
click at [331, 165] on p "Led creative direction and design execution for multi-channel campaigns across …" at bounding box center [294, 139] width 193 height 61
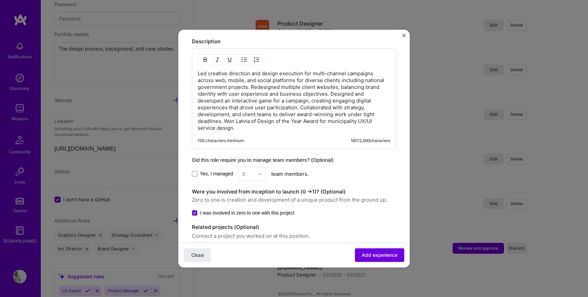
scroll to position [593, 0]
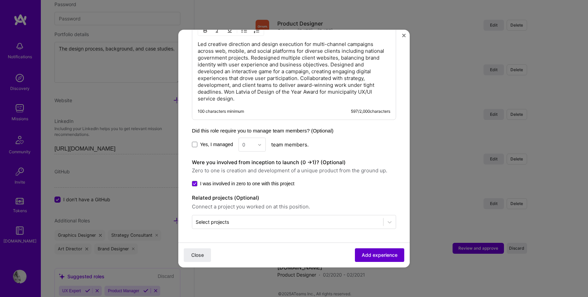
click at [371, 254] on span "Add experience" at bounding box center [380, 254] width 36 height 7
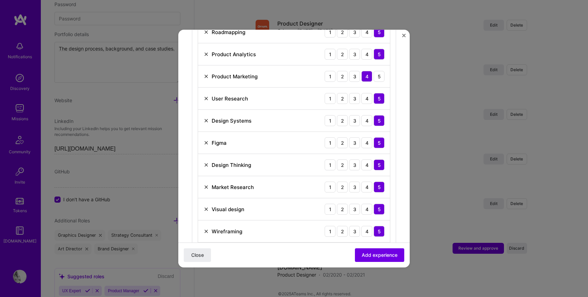
scroll to position [301, 0]
click at [206, 141] on img at bounding box center [205, 143] width 5 height 5
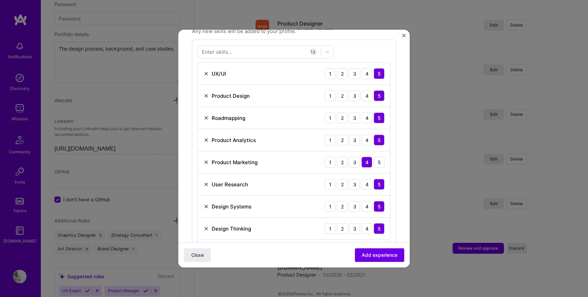
scroll to position [216, 0]
click at [206, 119] on img at bounding box center [205, 117] width 5 height 5
click at [375, 256] on span "Add experience" at bounding box center [380, 254] width 36 height 7
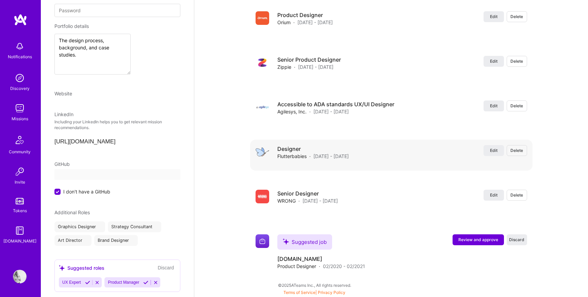
select select "LV"
select select "Right Now"
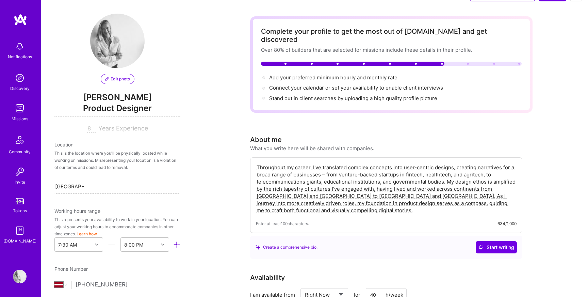
scroll to position [0, 0]
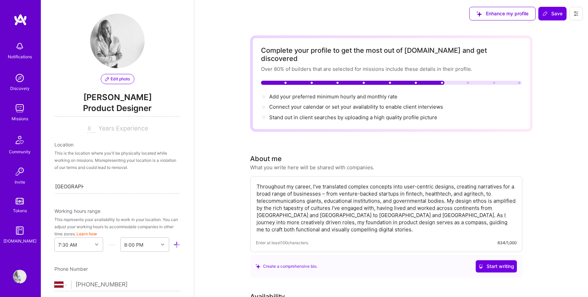
click at [92, 129] on input "8" at bounding box center [91, 129] width 9 height 8
type input "10"
click at [559, 11] on span "Save" at bounding box center [552, 13] width 20 height 7
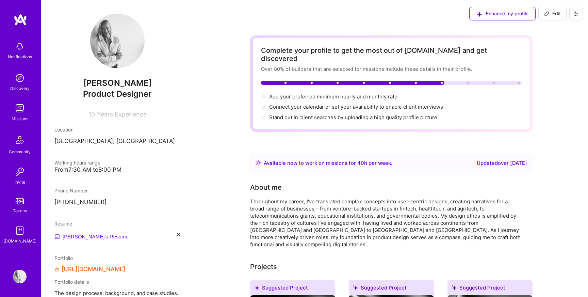
click at [496, 159] on div "Updated over [DATE]" at bounding box center [502, 163] width 50 height 8
click at [320, 159] on div "Available now to work on missions for 40 h per week ." at bounding box center [328, 163] width 129 height 8
